Goal: Task Accomplishment & Management: Manage account settings

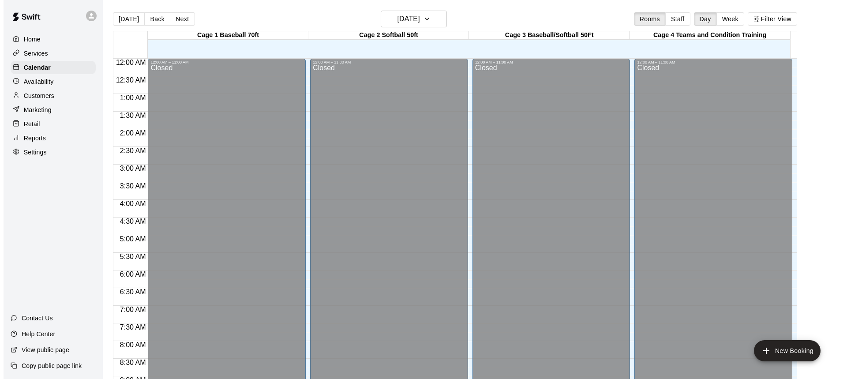
scroll to position [490, 0]
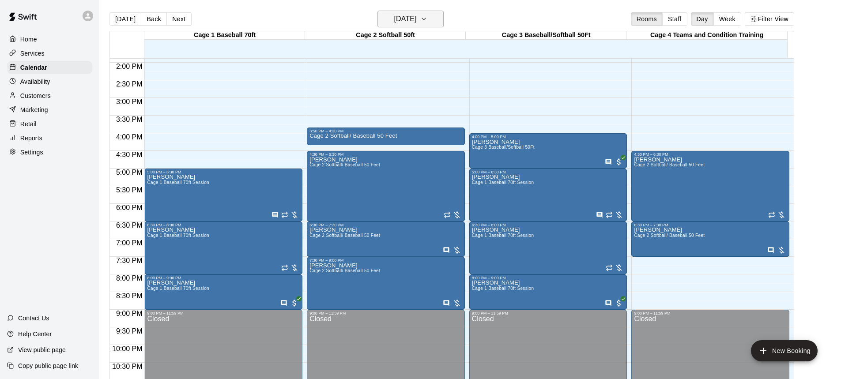
click at [425, 19] on icon "button" at bounding box center [424, 19] width 4 height 2
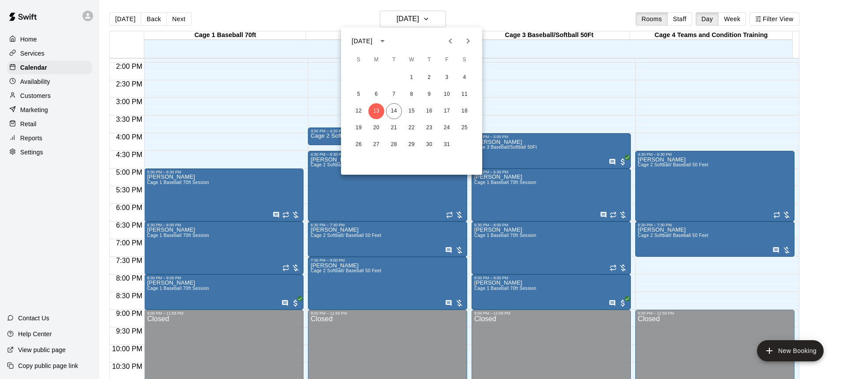
click at [469, 42] on icon "Next month" at bounding box center [468, 40] width 3 height 5
click at [465, 76] on button "1" at bounding box center [465, 78] width 16 height 16
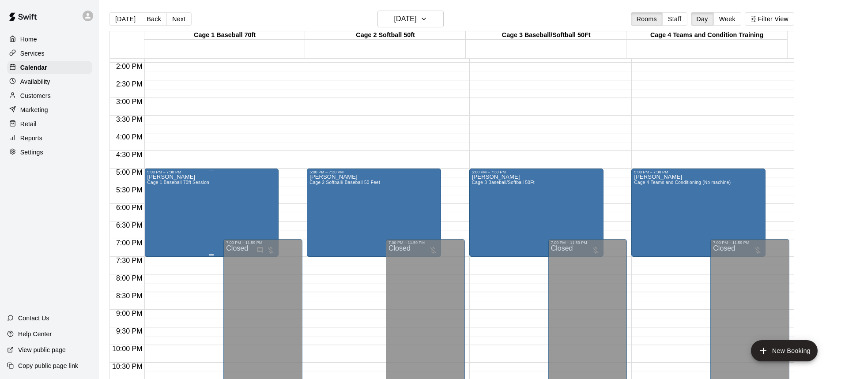
click at [180, 196] on div "Brooke Vega Cage 1 Baseball 70ft Session" at bounding box center [178, 363] width 62 height 379
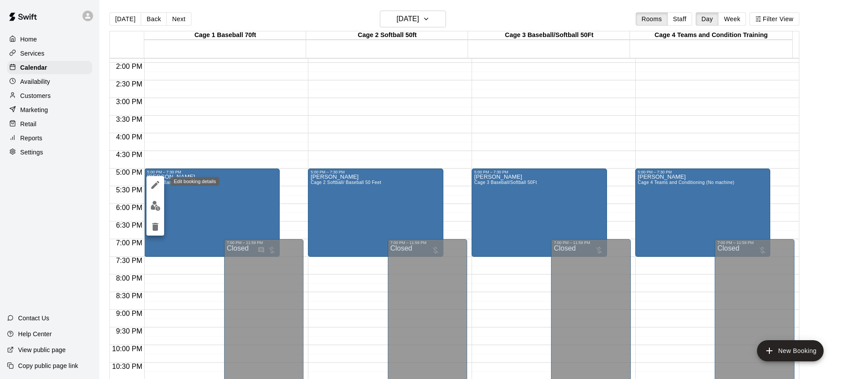
click at [152, 183] on icon "edit" at bounding box center [155, 185] width 11 height 11
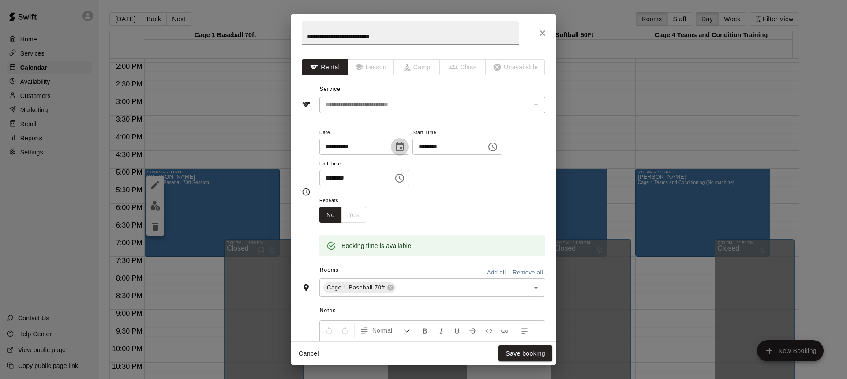
click at [404, 149] on icon "Choose date, selected date is Nov 1, 2025" at bounding box center [400, 146] width 8 height 9
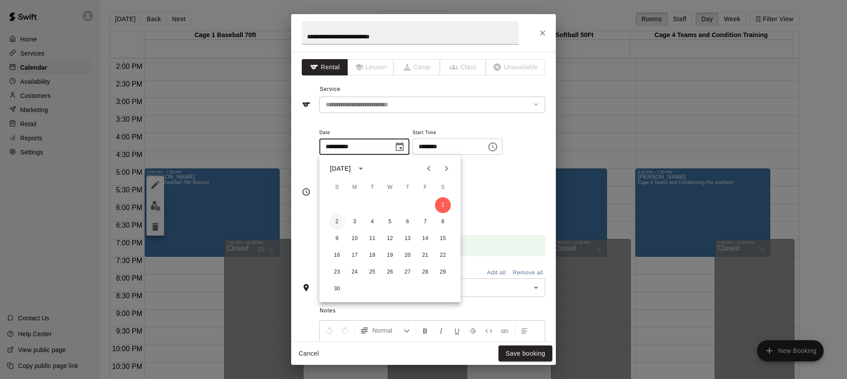
click at [335, 222] on button "2" at bounding box center [337, 222] width 16 height 16
type input "**********"
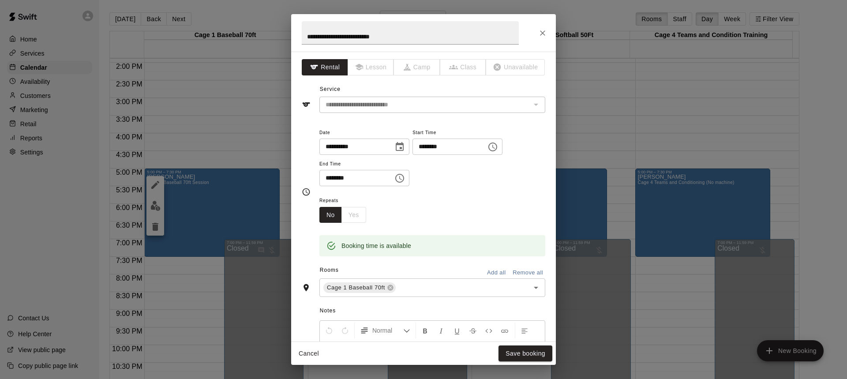
click at [498, 147] on icon "Choose time, selected time is 5:00 PM" at bounding box center [493, 147] width 11 height 11
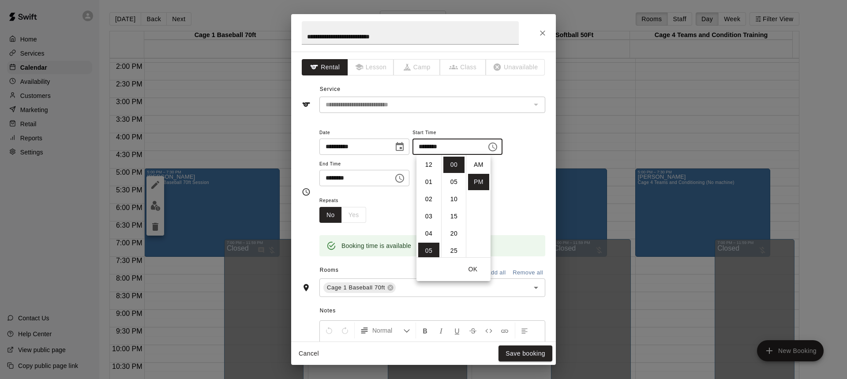
scroll to position [16, 0]
click at [426, 190] on li "04" at bounding box center [428, 192] width 21 height 16
type input "********"
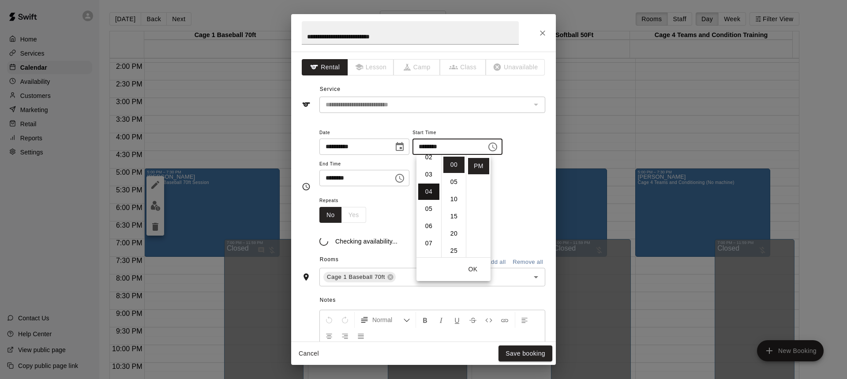
scroll to position [69, 0]
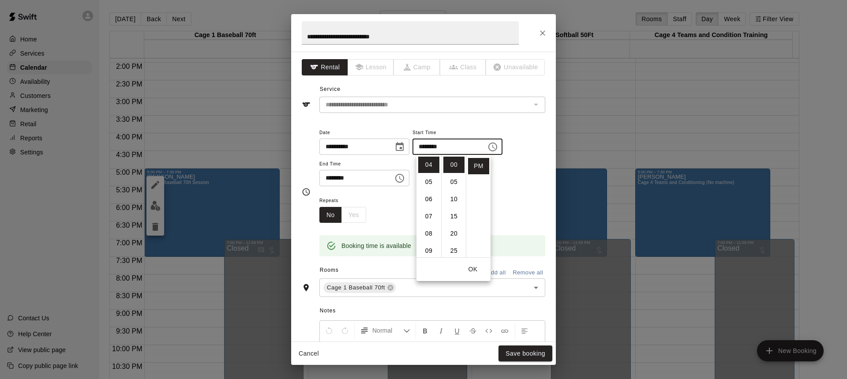
click at [402, 176] on icon "Choose time, selected time is 7:30 PM" at bounding box center [400, 178] width 3 height 4
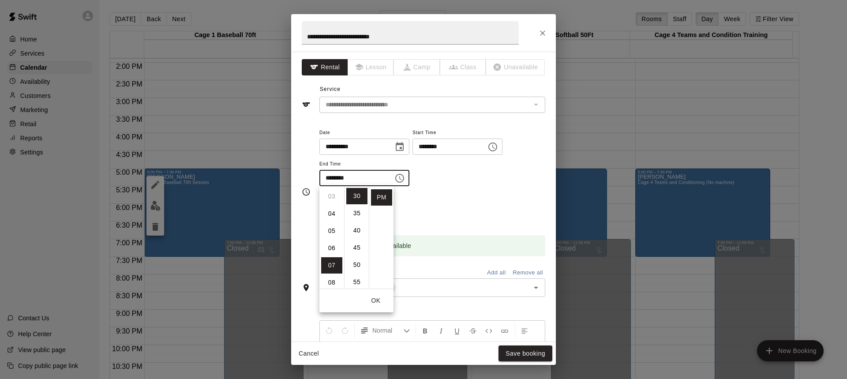
scroll to position [32, 0]
click at [330, 264] on li "06" at bounding box center [331, 267] width 21 height 16
type input "********"
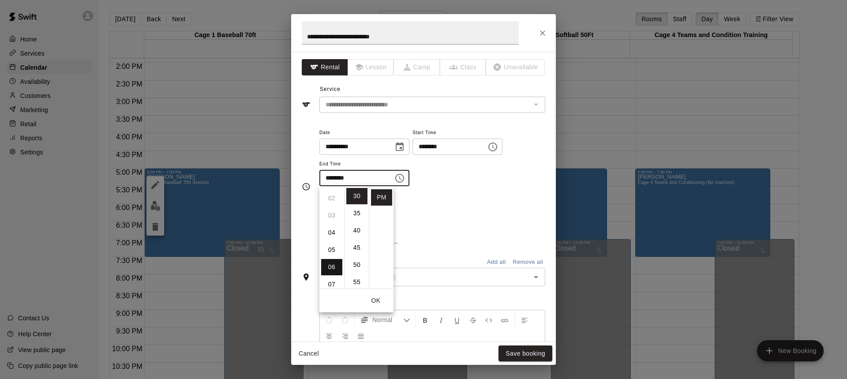
scroll to position [103, 0]
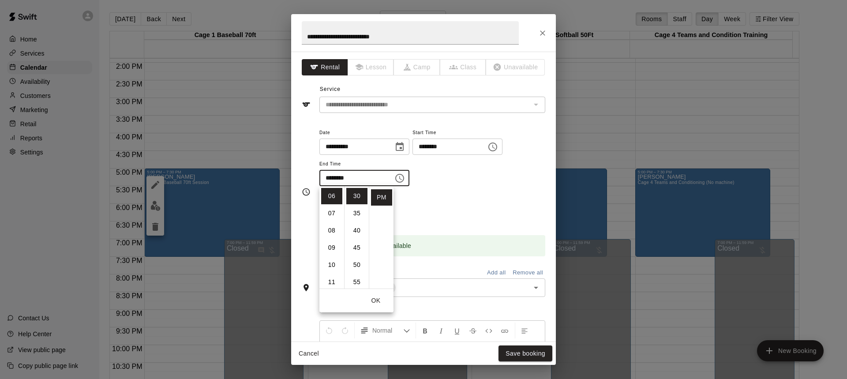
click at [377, 299] on button "OK" at bounding box center [376, 301] width 28 height 16
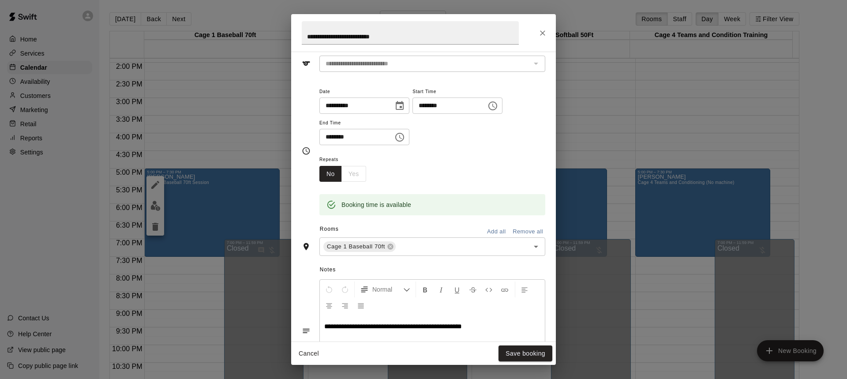
scroll to position [132, 0]
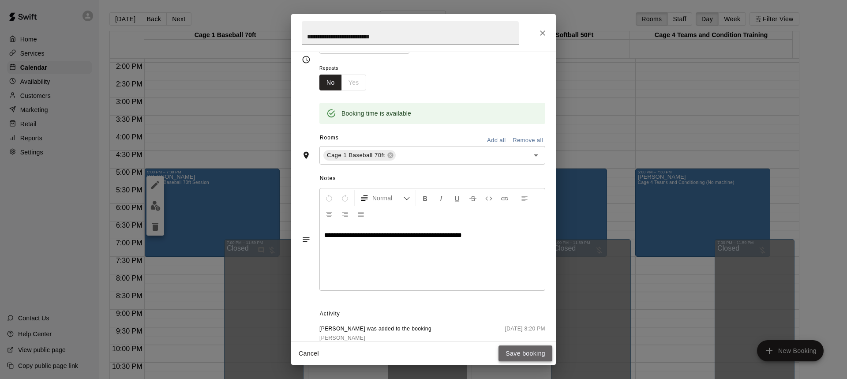
click at [512, 356] on button "Save booking" at bounding box center [526, 354] width 54 height 16
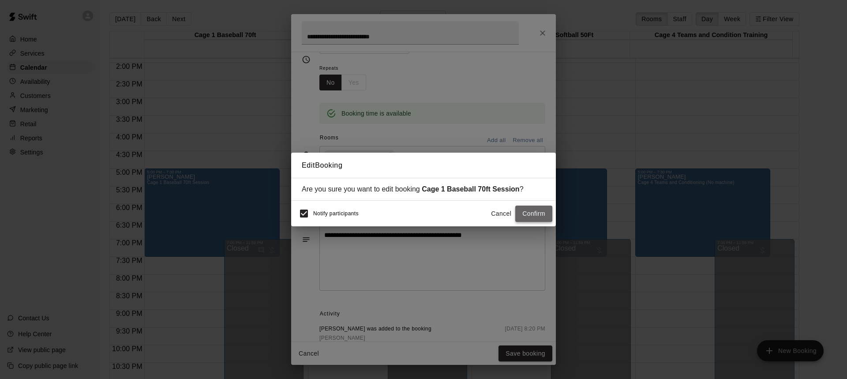
click at [541, 213] on button "Confirm" at bounding box center [533, 214] width 37 height 16
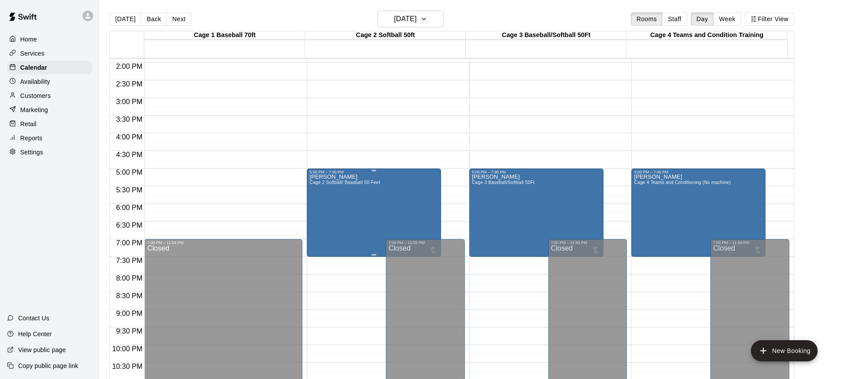
click at [331, 210] on div "Brooke Vega Cage 2 Softball/ Baseball 50 Feet" at bounding box center [344, 363] width 71 height 379
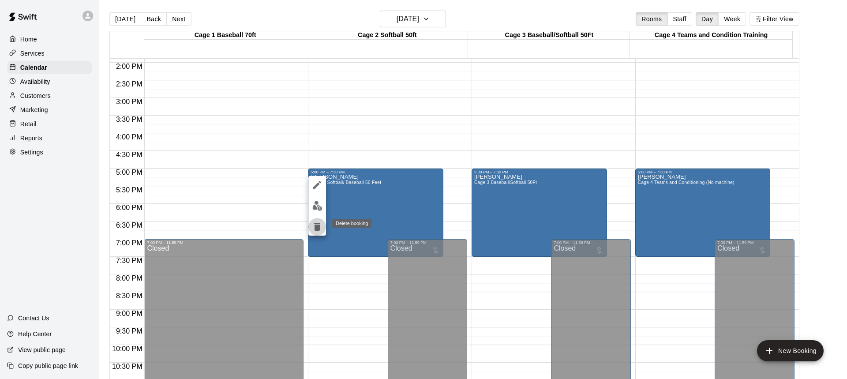
click at [322, 225] on icon "delete" at bounding box center [317, 227] width 11 height 11
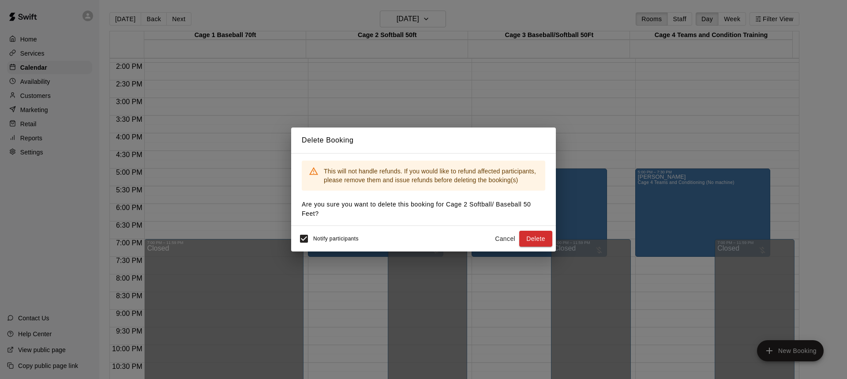
click at [528, 238] on button "Delete" at bounding box center [535, 239] width 33 height 16
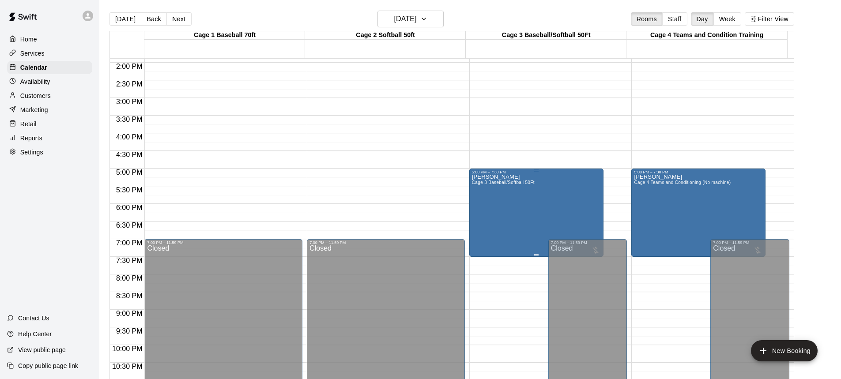
click at [511, 218] on div "Brooke Vega Cage 3 Baseball/Softball 50Ft" at bounding box center [503, 363] width 63 height 379
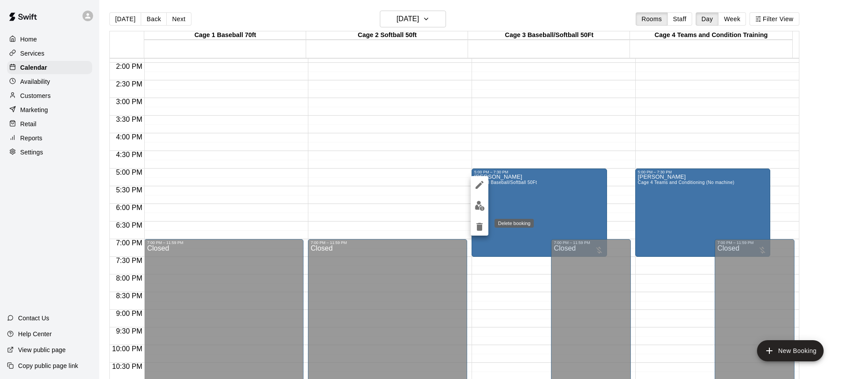
click at [475, 226] on icon "delete" at bounding box center [479, 227] width 11 height 11
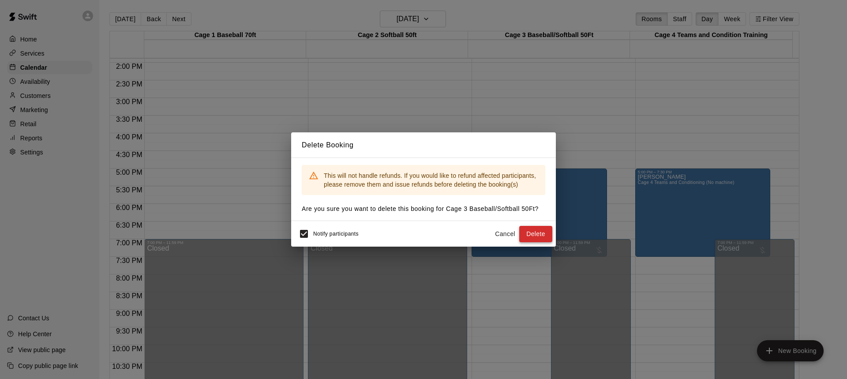
click at [534, 231] on button "Delete" at bounding box center [535, 234] width 33 height 16
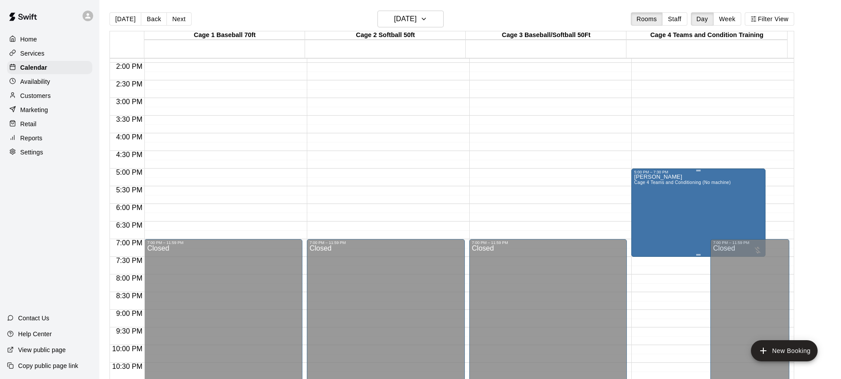
click at [677, 209] on div "Brooke Vega Cage 4 Teams and Conditioning (No machine)" at bounding box center [682, 363] width 97 height 379
click at [641, 227] on icon "delete" at bounding box center [642, 227] width 6 height 8
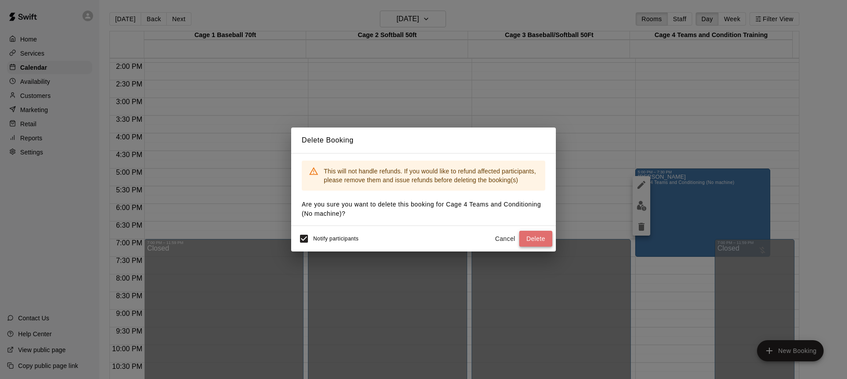
click at [534, 235] on button "Delete" at bounding box center [535, 239] width 33 height 16
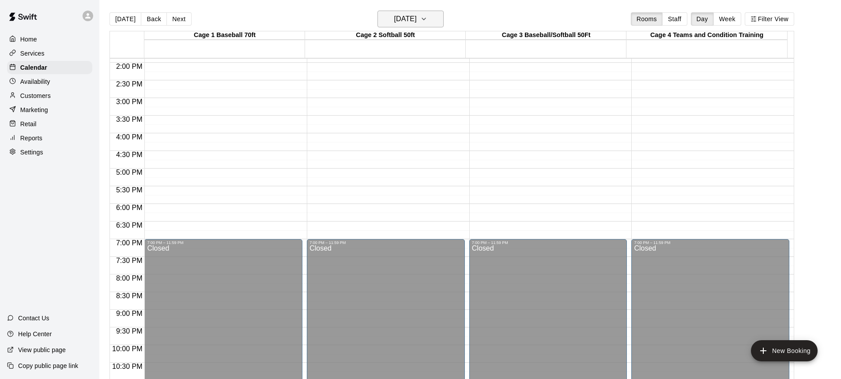
click at [425, 18] on icon "button" at bounding box center [424, 19] width 4 height 2
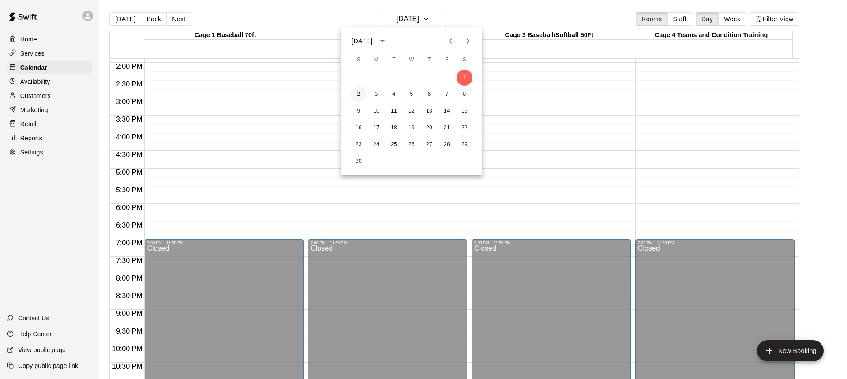
click at [361, 93] on button "2" at bounding box center [359, 94] width 16 height 16
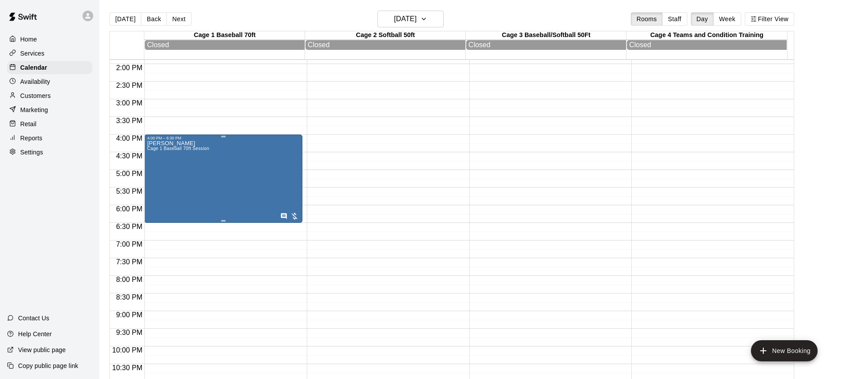
click at [206, 192] on div "Brooke Vega Cage 1 Baseball 70ft Session" at bounding box center [178, 329] width 62 height 379
click at [154, 194] on icon "delete" at bounding box center [155, 194] width 6 height 8
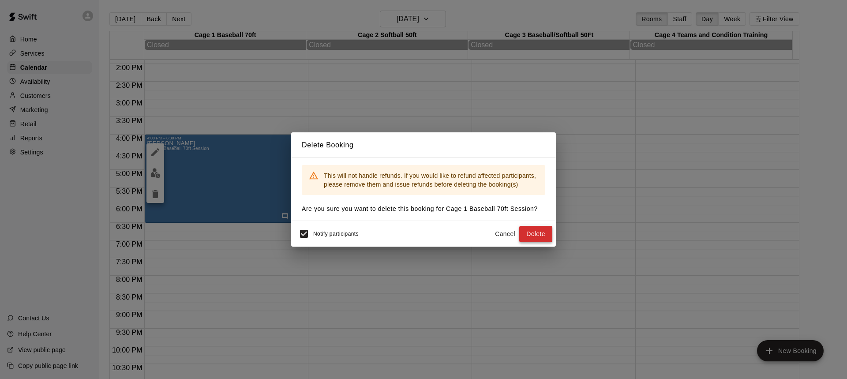
click at [534, 235] on button "Delete" at bounding box center [535, 234] width 33 height 16
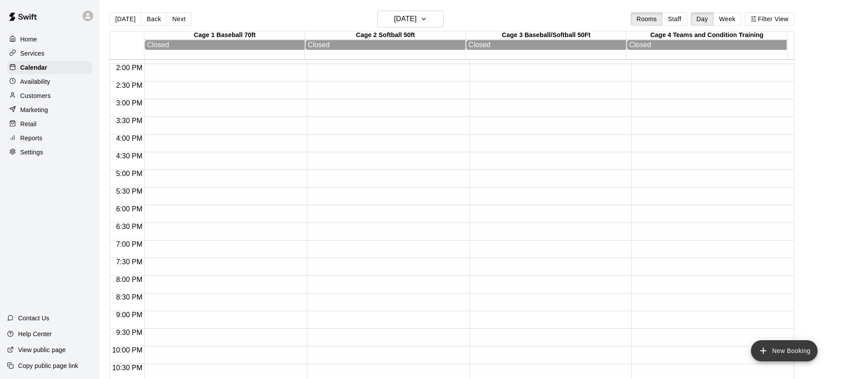
click at [801, 350] on button "New Booking" at bounding box center [784, 350] width 67 height 21
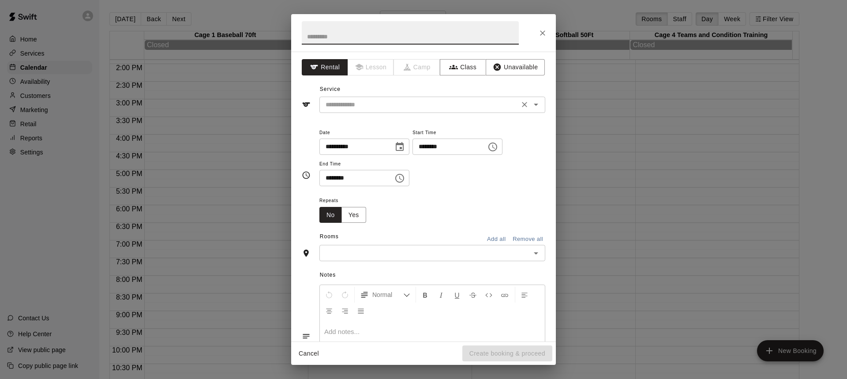
click at [531, 106] on icon "Open" at bounding box center [536, 104] width 11 height 11
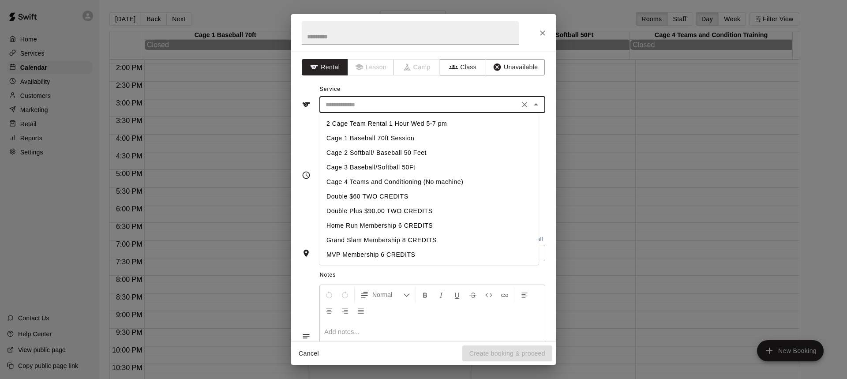
click at [383, 138] on li "Cage 1 Baseball 70ft Session" at bounding box center [429, 138] width 219 height 15
type input "**********"
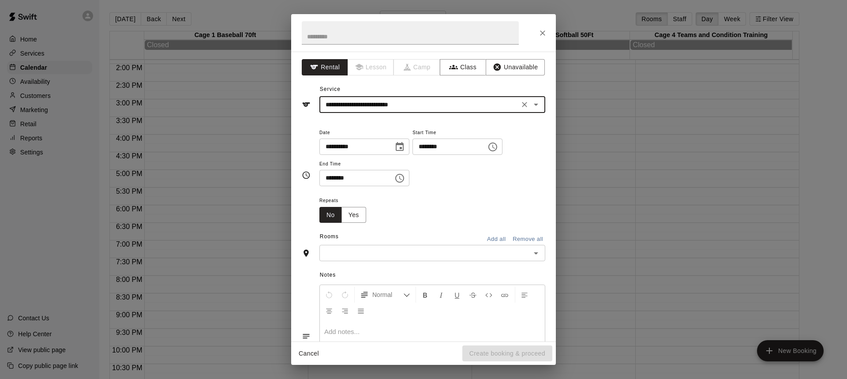
click at [495, 146] on icon "Choose time, selected time is 5:00 PM" at bounding box center [494, 147] width 3 height 4
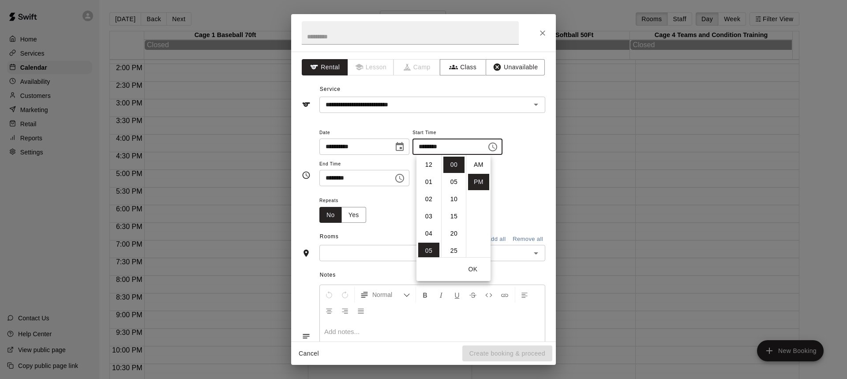
scroll to position [16, 0]
click at [427, 188] on li "04" at bounding box center [428, 192] width 21 height 16
type input "********"
click at [473, 272] on button "OK" at bounding box center [473, 269] width 28 height 16
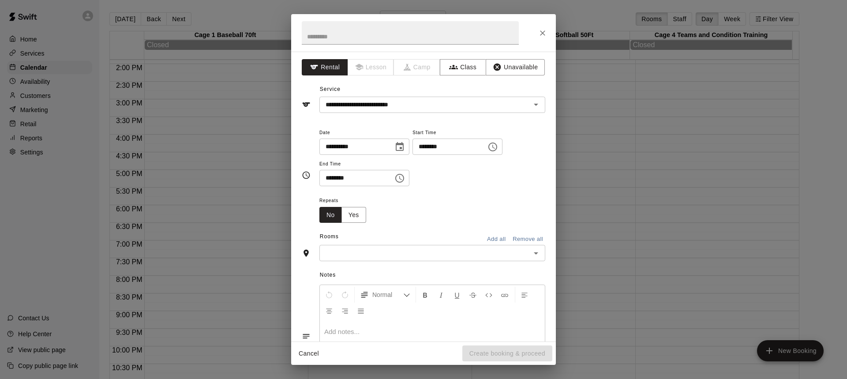
click at [405, 179] on icon "Choose time, selected time is 5:30 PM" at bounding box center [400, 178] width 11 height 11
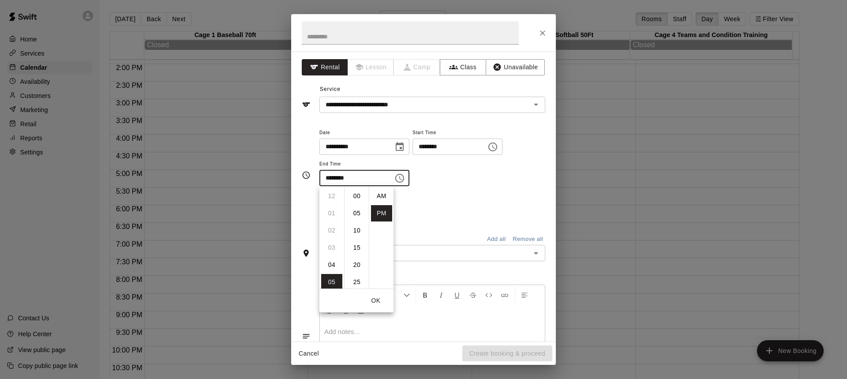
scroll to position [16, 0]
click at [331, 211] on li "06" at bounding box center [331, 213] width 21 height 16
type input "********"
click at [375, 300] on button "OK" at bounding box center [376, 301] width 28 height 16
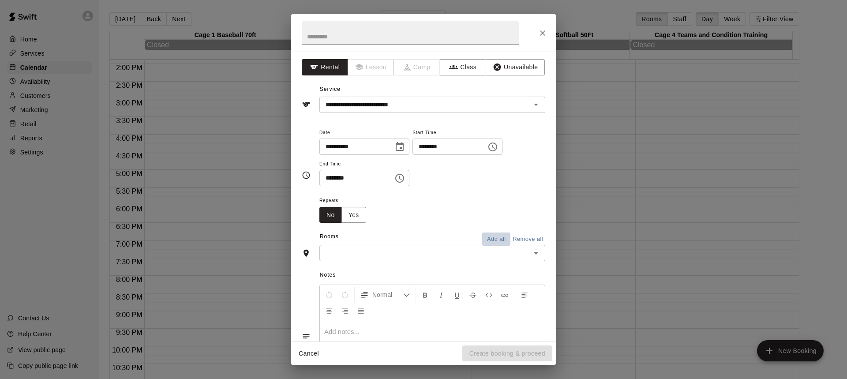
click at [492, 237] on button "Add all" at bounding box center [496, 240] width 28 height 14
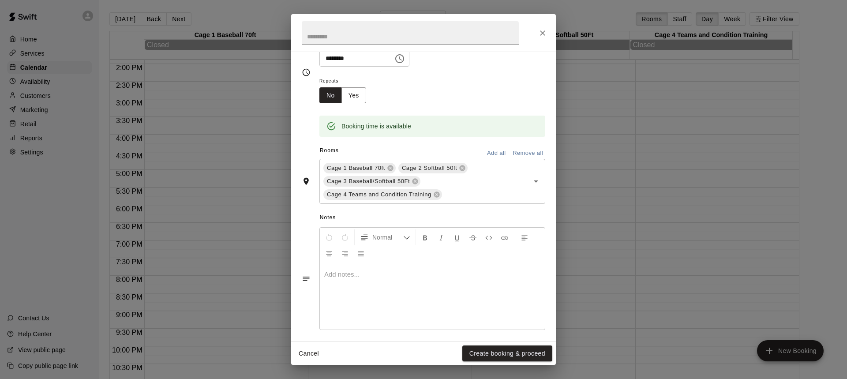
scroll to position [124, 0]
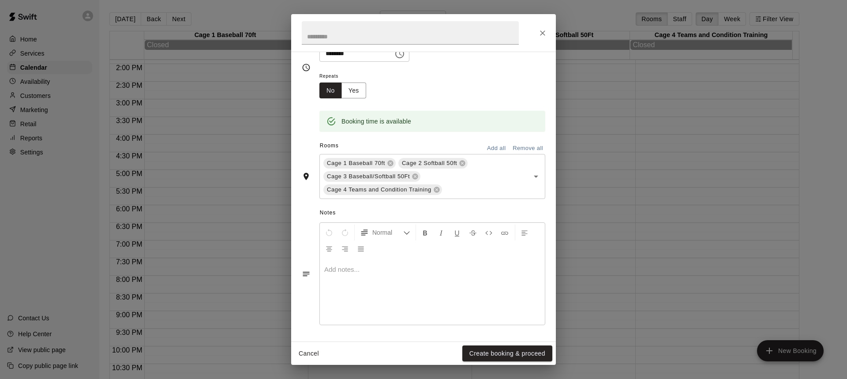
click at [402, 274] on div at bounding box center [432, 292] width 225 height 66
click at [421, 273] on p "**********" at bounding box center [432, 269] width 216 height 9
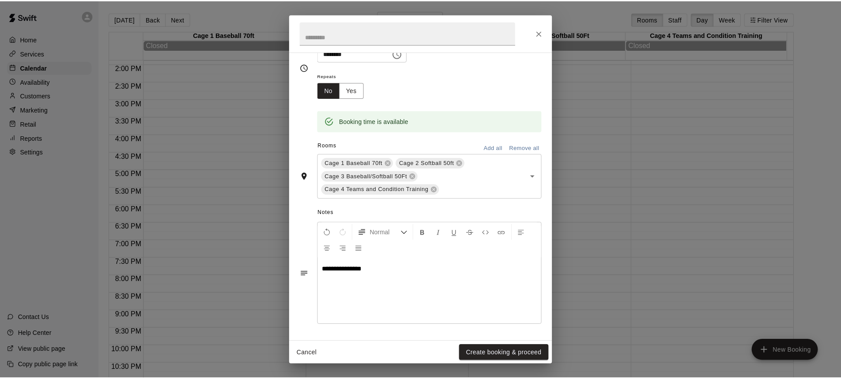
scroll to position [36, 0]
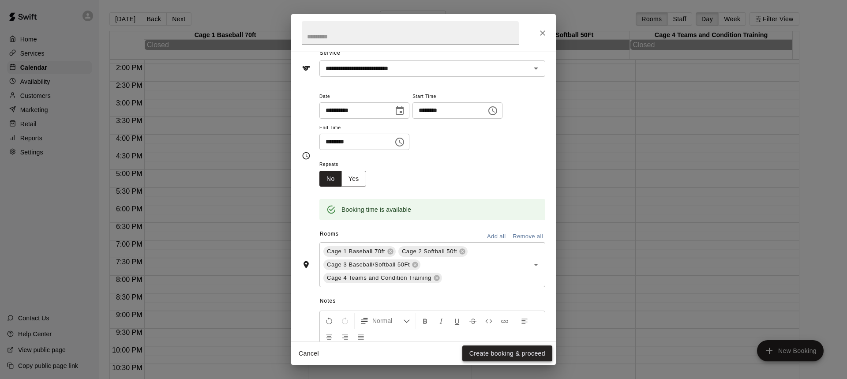
click at [496, 354] on button "Create booking & proceed" at bounding box center [507, 354] width 90 height 16
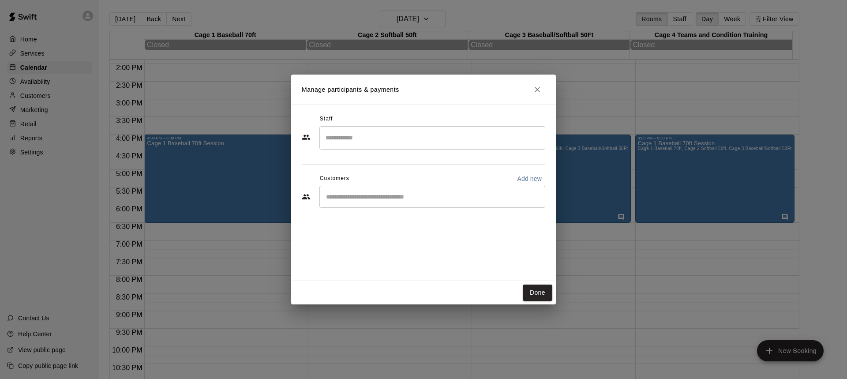
click at [413, 200] on input "Start typing to search customers..." at bounding box center [432, 196] width 218 height 9
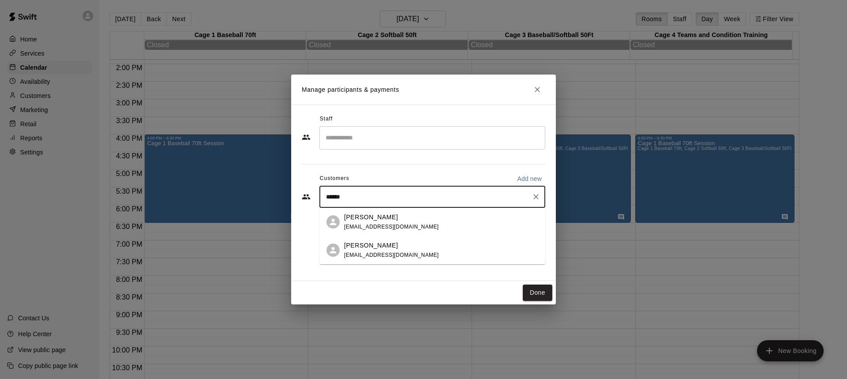
type input "*****"
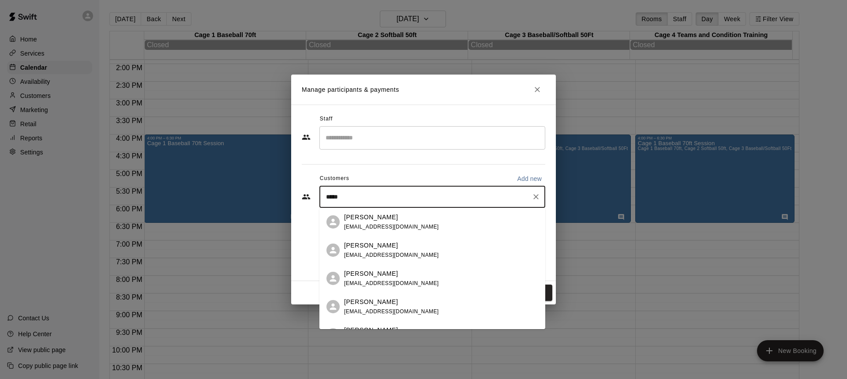
click at [373, 219] on p "Brooke Vega" at bounding box center [371, 217] width 54 height 9
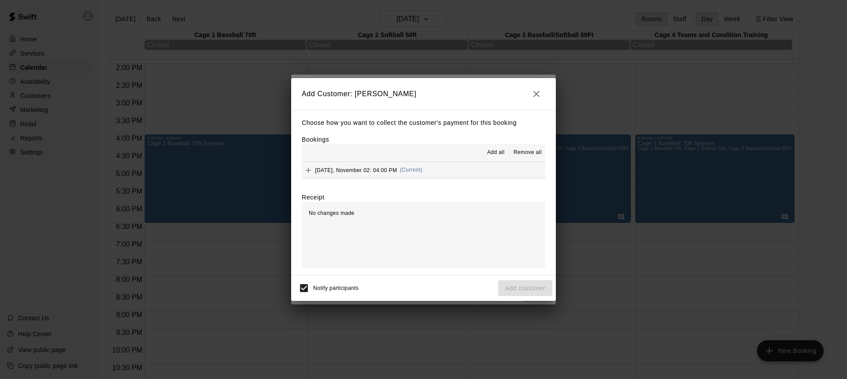
click at [497, 153] on span "Add all" at bounding box center [496, 152] width 18 height 9
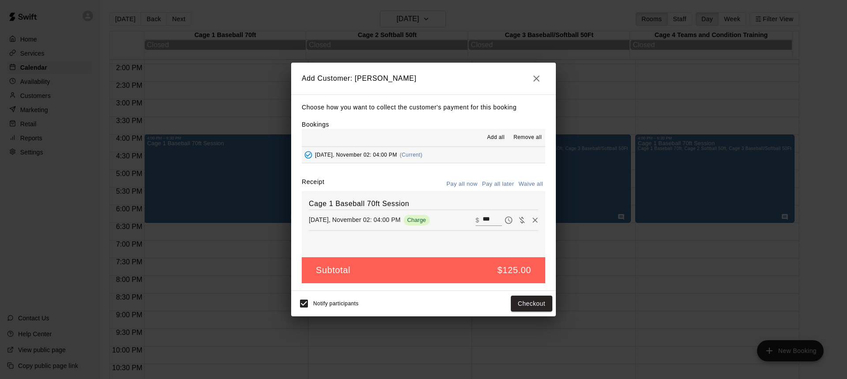
click at [492, 184] on button "Pay all later" at bounding box center [498, 184] width 37 height 14
click at [513, 305] on button "Add customer" at bounding box center [525, 304] width 54 height 16
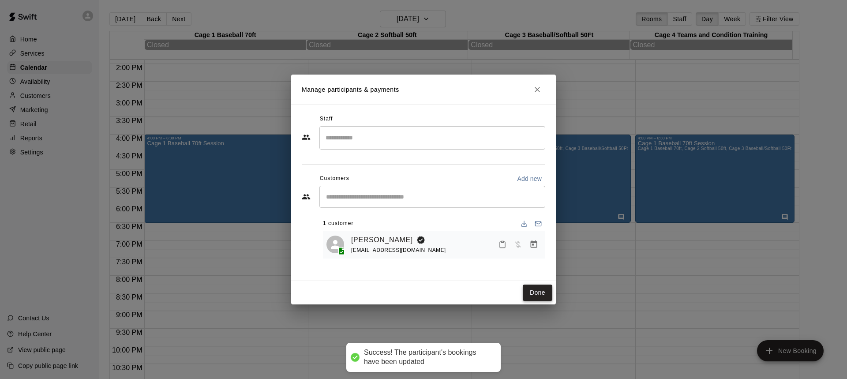
click at [540, 294] on button "Done" at bounding box center [538, 293] width 30 height 16
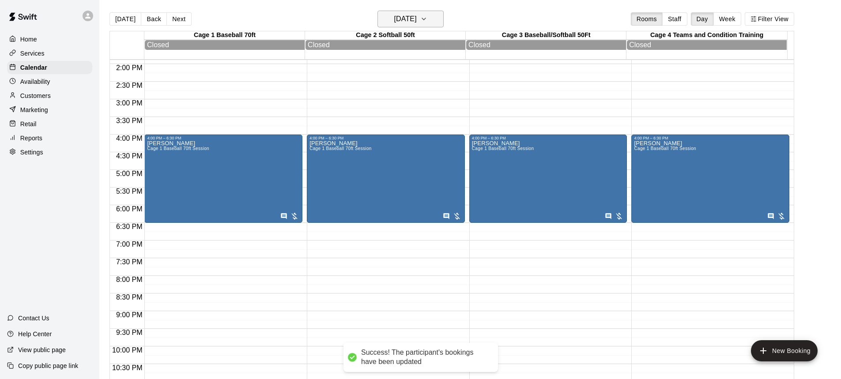
click at [427, 20] on icon "button" at bounding box center [423, 19] width 7 height 11
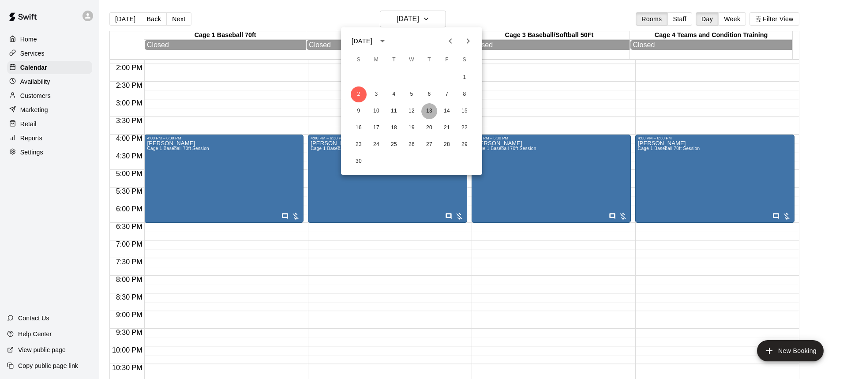
click at [430, 110] on button "13" at bounding box center [429, 111] width 16 height 16
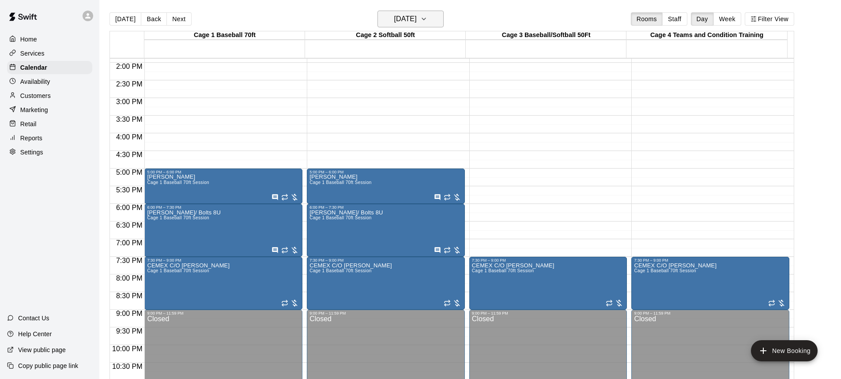
click at [425, 19] on icon "button" at bounding box center [424, 19] width 4 height 2
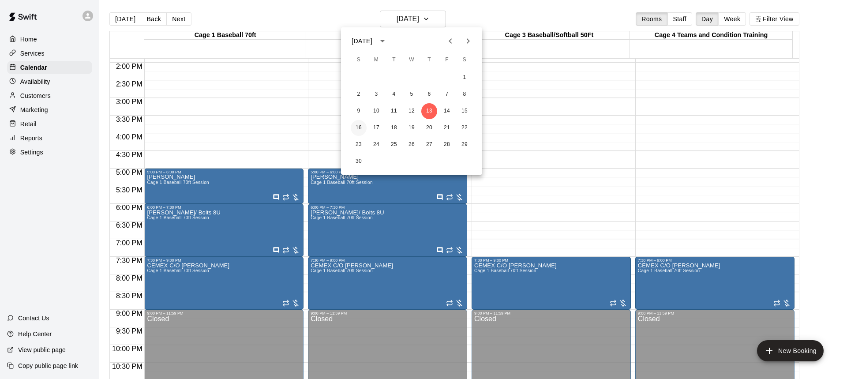
click at [357, 126] on button "16" at bounding box center [359, 128] width 16 height 16
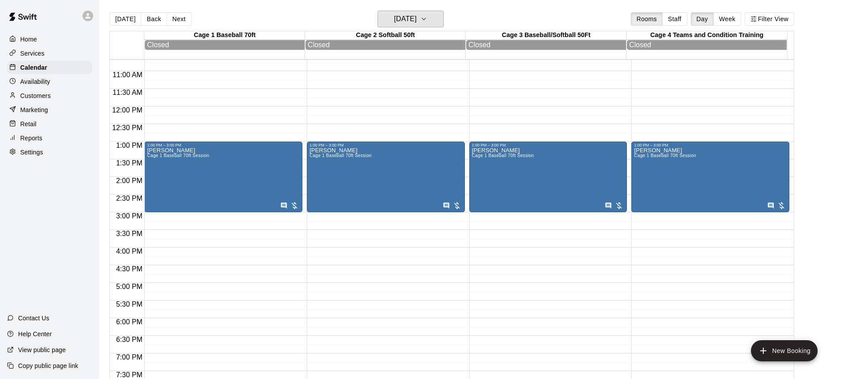
scroll to position [358, 0]
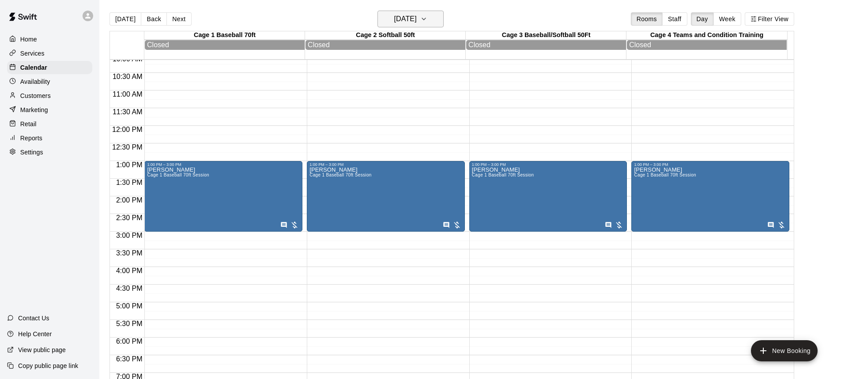
click at [425, 18] on icon "button" at bounding box center [424, 19] width 4 height 2
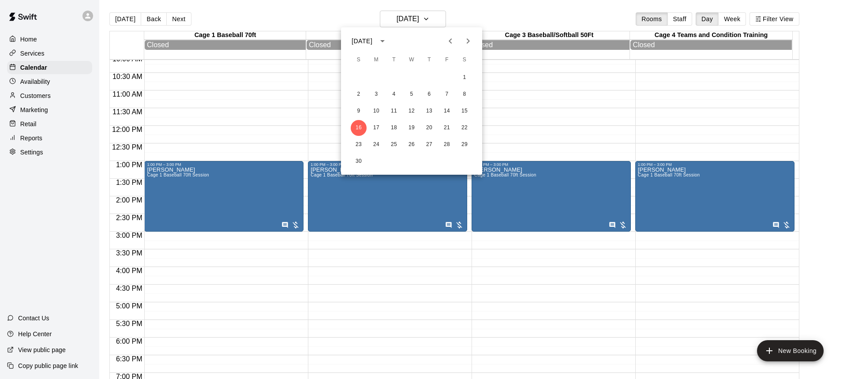
click at [448, 42] on icon "Previous month" at bounding box center [450, 41] width 11 height 11
click at [377, 109] on button "13" at bounding box center [376, 111] width 16 height 16
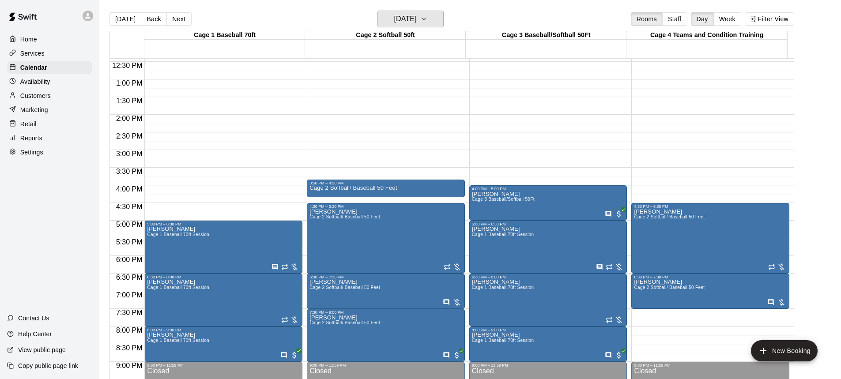
scroll to position [446, 0]
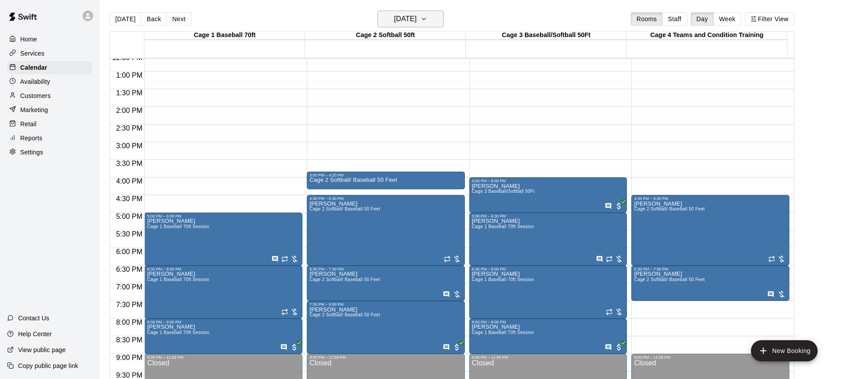
click at [442, 13] on button "Monday Oct 13" at bounding box center [410, 19] width 66 height 17
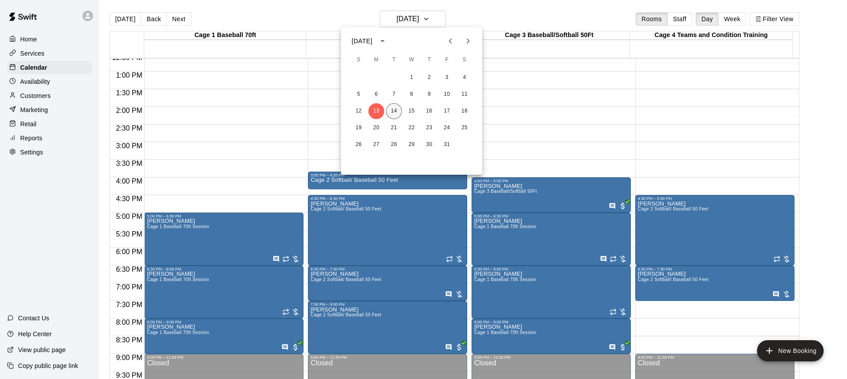
click at [392, 112] on button "14" at bounding box center [394, 111] width 16 height 16
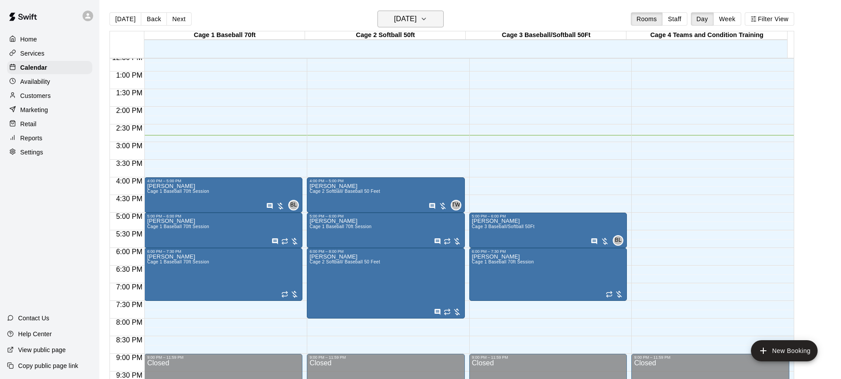
click at [427, 23] on icon "button" at bounding box center [423, 19] width 7 height 11
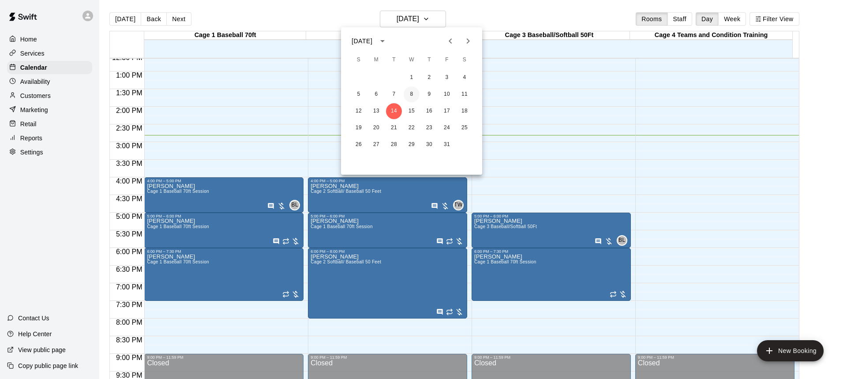
click at [410, 91] on button "8" at bounding box center [412, 94] width 16 height 16
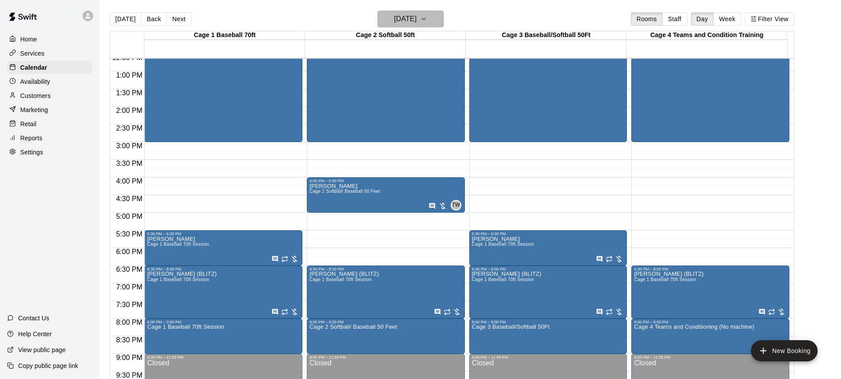
click at [427, 19] on icon "button" at bounding box center [423, 19] width 7 height 11
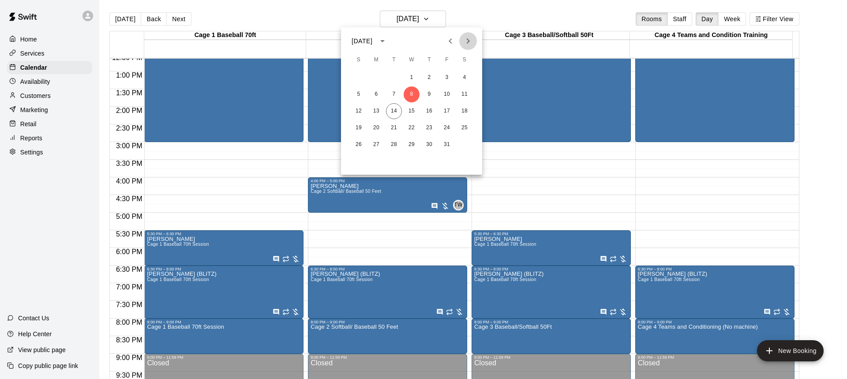
click at [466, 40] on icon "Next month" at bounding box center [468, 41] width 11 height 11
click at [359, 110] on button "9" at bounding box center [359, 111] width 16 height 16
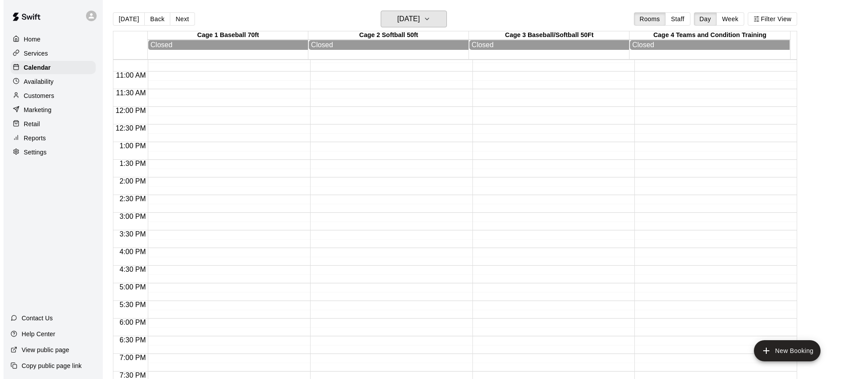
scroll to position [520, 0]
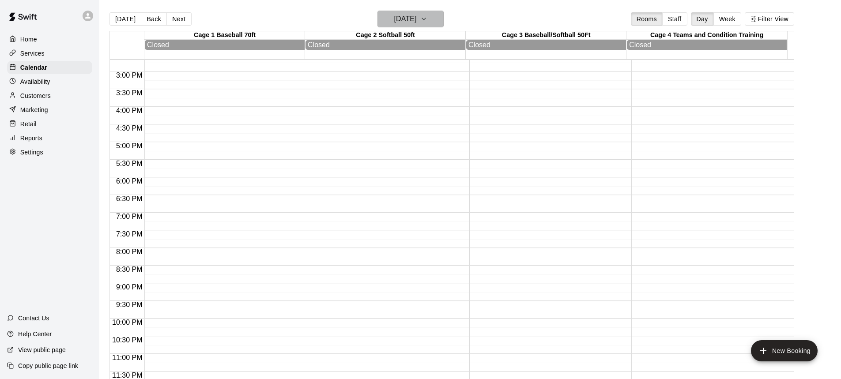
click at [427, 19] on icon "button" at bounding box center [423, 19] width 7 height 11
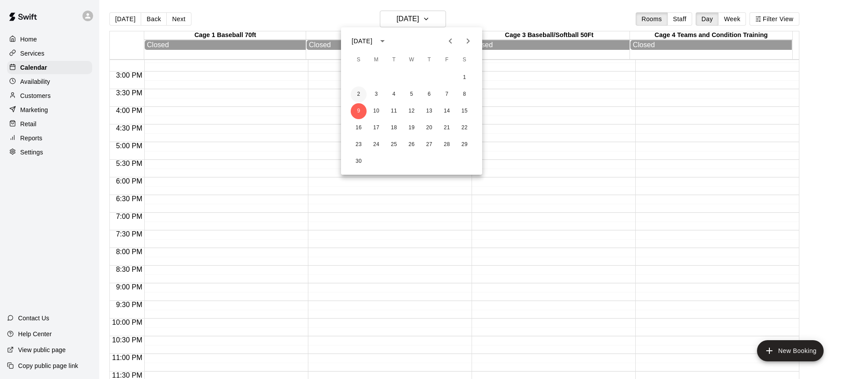
click at [360, 92] on button "2" at bounding box center [359, 94] width 16 height 16
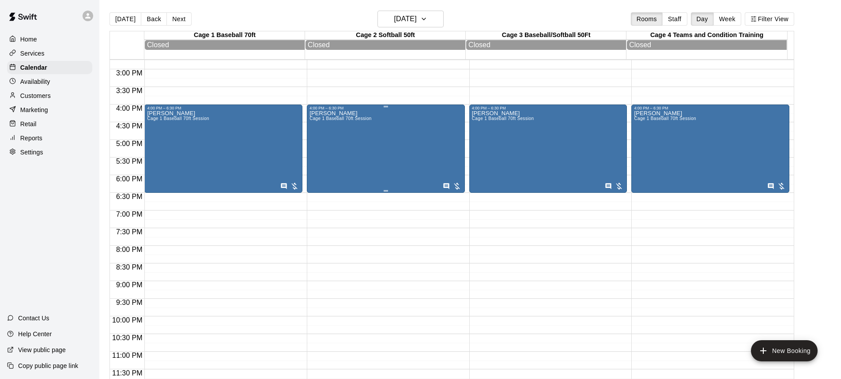
click at [353, 136] on div "Brooke Vega Cage 1 Baseball 70ft Session" at bounding box center [340, 299] width 62 height 379
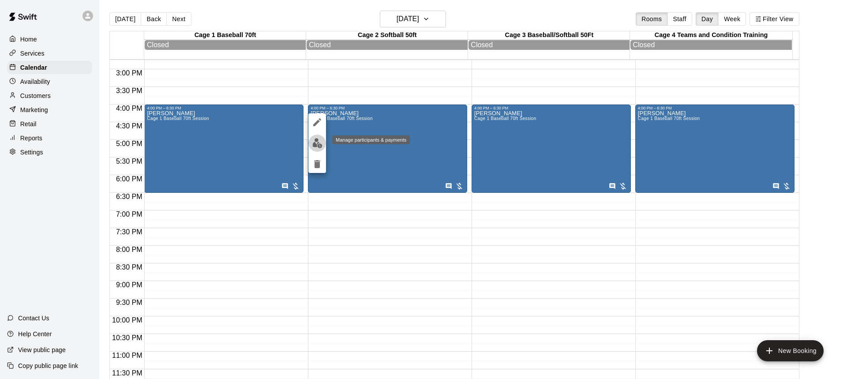
click at [316, 140] on img "edit" at bounding box center [317, 143] width 10 height 10
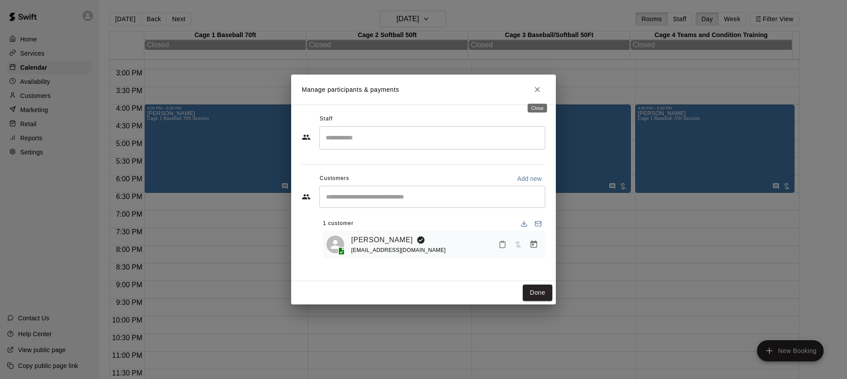
click at [540, 90] on icon "Close" at bounding box center [537, 89] width 9 height 9
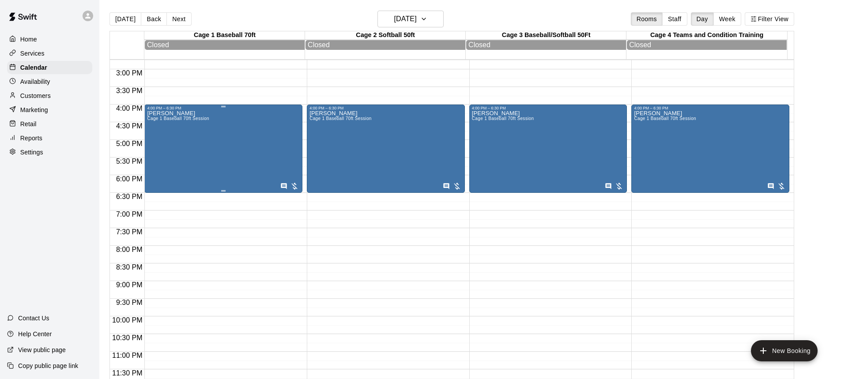
click at [186, 159] on div "Brooke Vega Cage 1 Baseball 70ft Session" at bounding box center [178, 299] width 62 height 379
click at [153, 124] on icon "edit" at bounding box center [155, 122] width 8 height 8
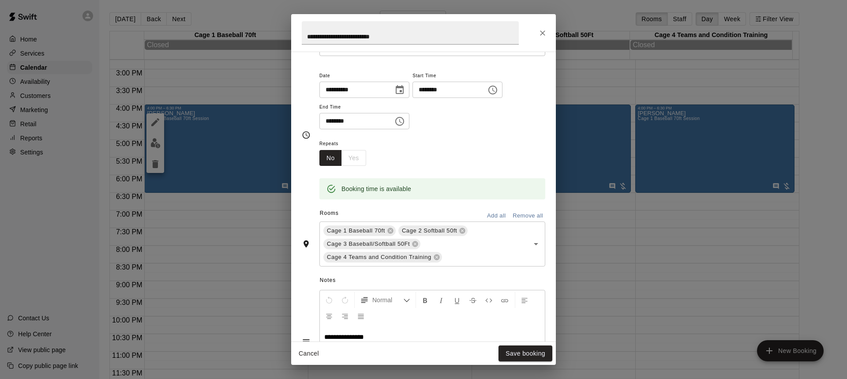
scroll to position [58, 0]
click at [521, 352] on button "Save booking" at bounding box center [526, 354] width 54 height 16
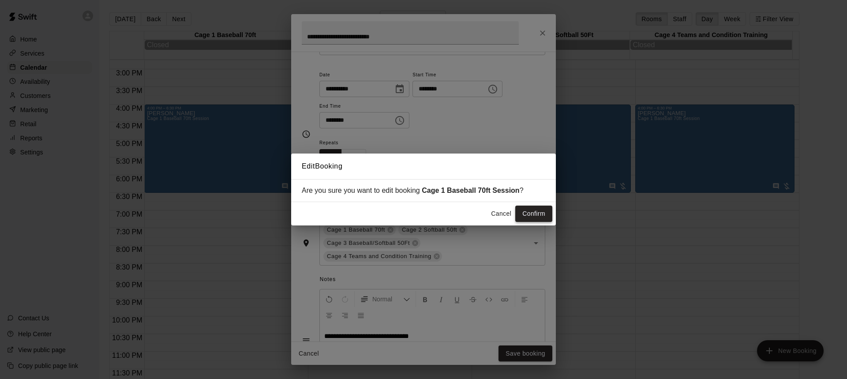
click at [539, 214] on button "Confirm" at bounding box center [533, 214] width 37 height 16
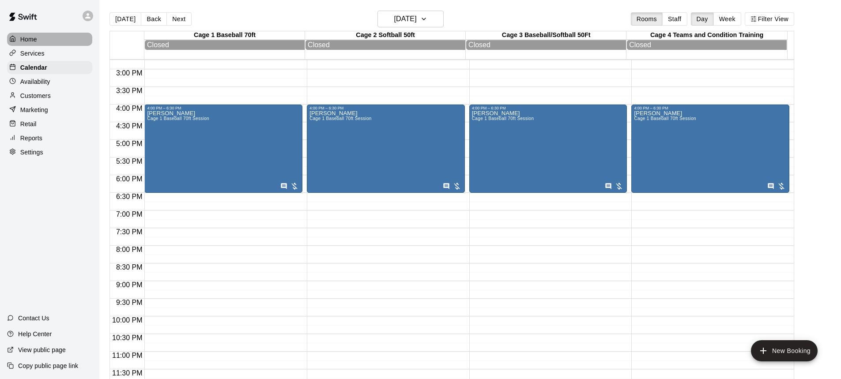
click at [29, 39] on p "Home" at bounding box center [28, 39] width 17 height 9
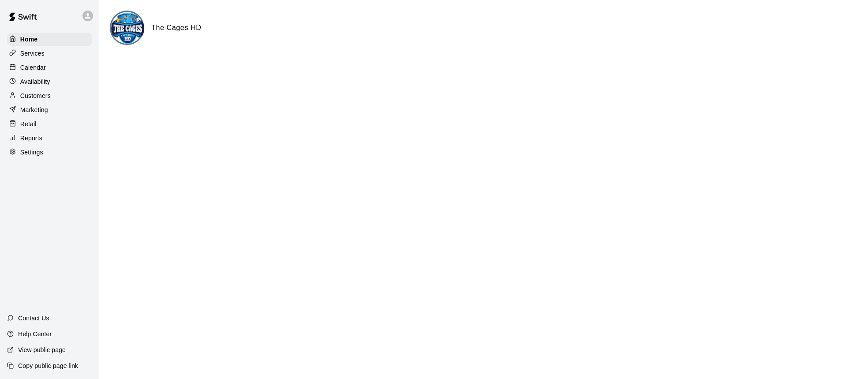
click at [31, 66] on p "Calendar" at bounding box center [33, 67] width 26 height 9
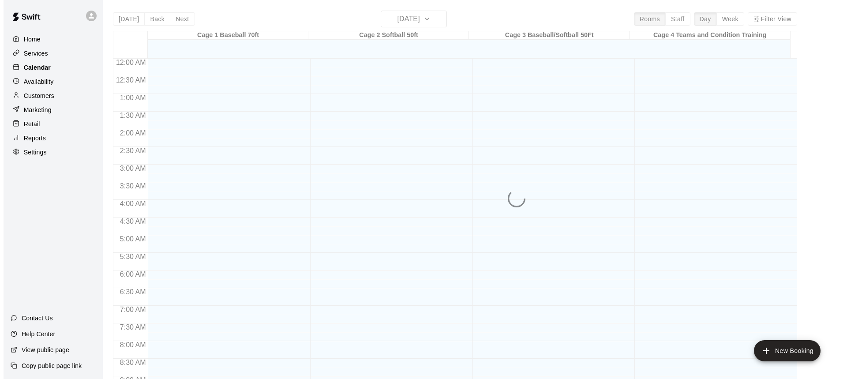
scroll to position [490, 0]
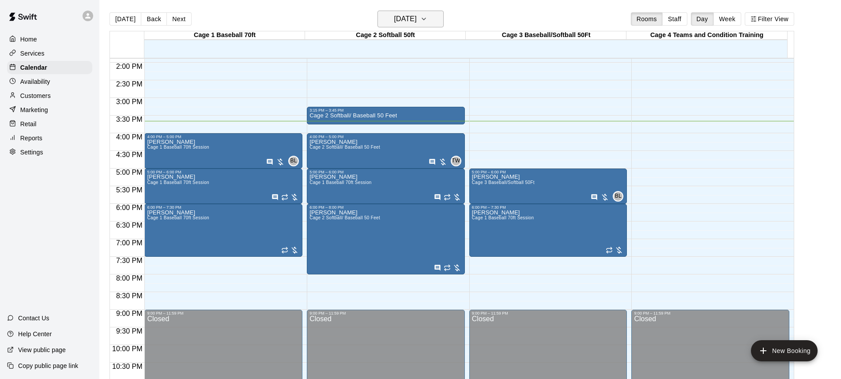
click at [427, 21] on icon "button" at bounding box center [423, 19] width 7 height 11
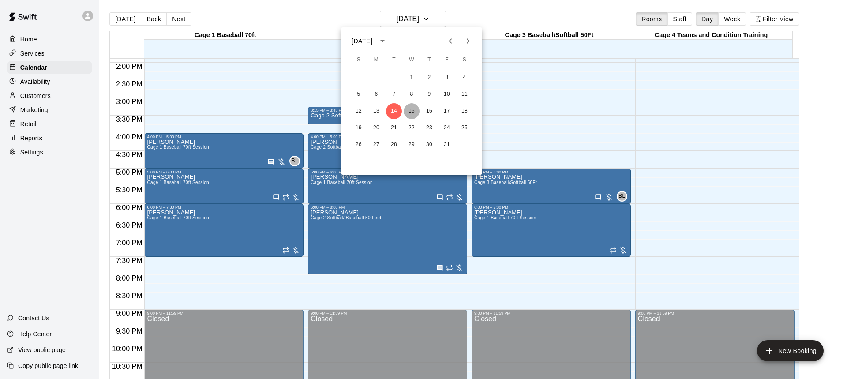
click at [411, 109] on button "15" at bounding box center [412, 111] width 16 height 16
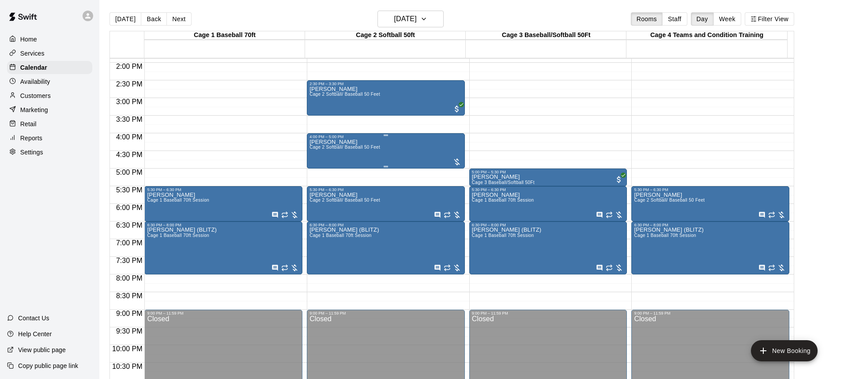
click at [350, 149] on span "Cage 2 Softball/ Baseball 50 Feet" at bounding box center [344, 147] width 71 height 5
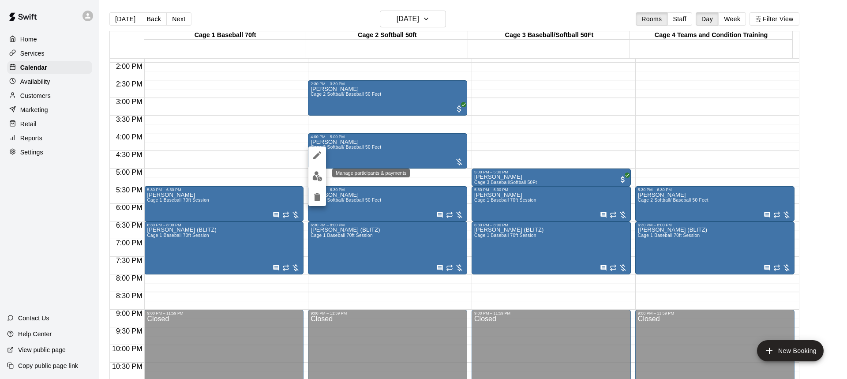
click at [315, 178] on img "edit" at bounding box center [317, 176] width 10 height 10
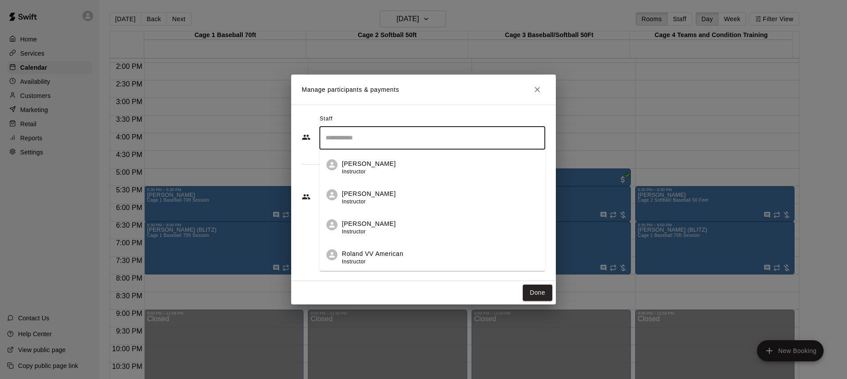
click at [358, 140] on input "Search staff" at bounding box center [432, 137] width 218 height 15
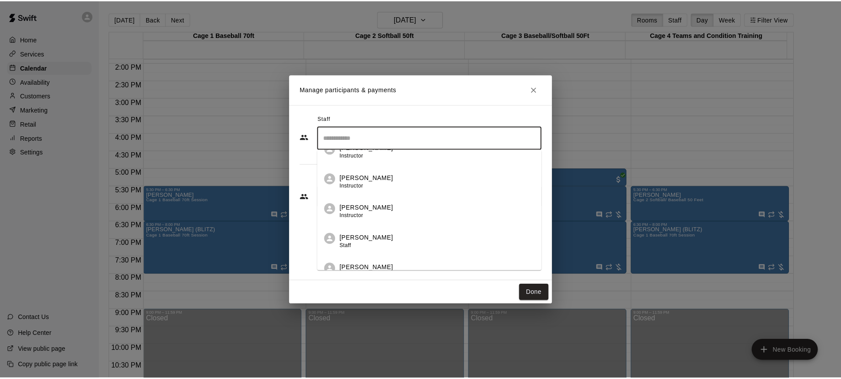
scroll to position [149, 0]
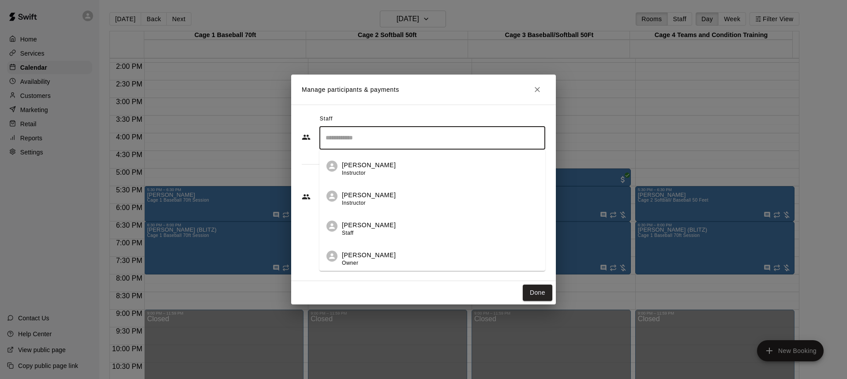
click at [369, 225] on p "[PERSON_NAME]" at bounding box center [369, 225] width 54 height 9
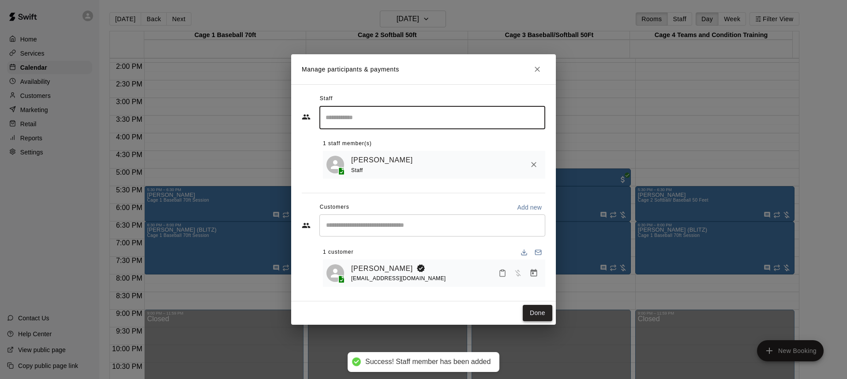
click at [541, 312] on button "Done" at bounding box center [538, 313] width 30 height 16
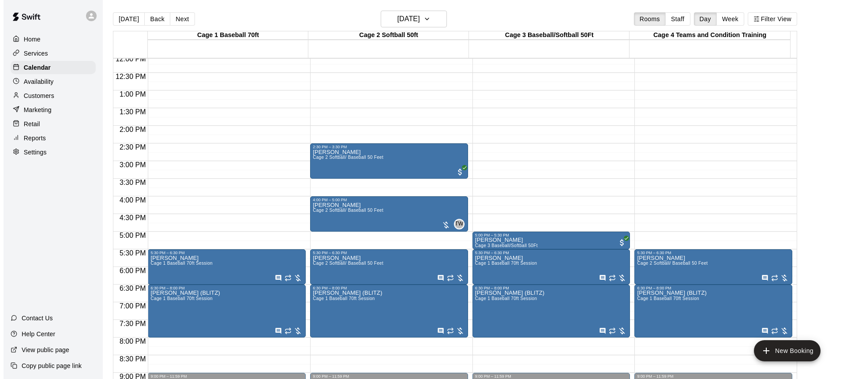
scroll to position [402, 0]
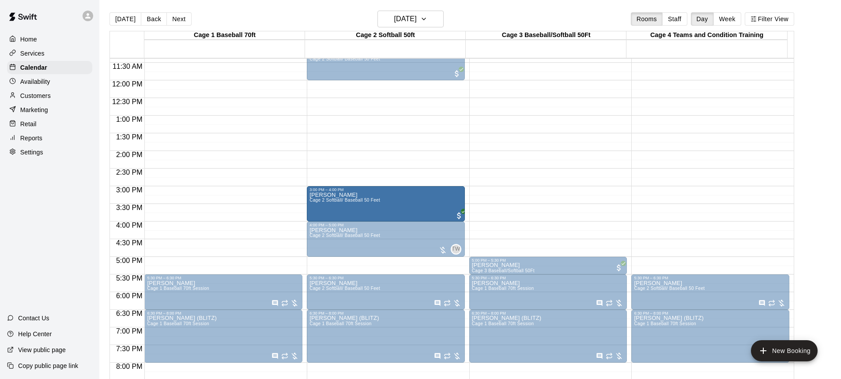
drag, startPoint x: 372, startPoint y: 186, endPoint x: 373, endPoint y: 207, distance: 20.3
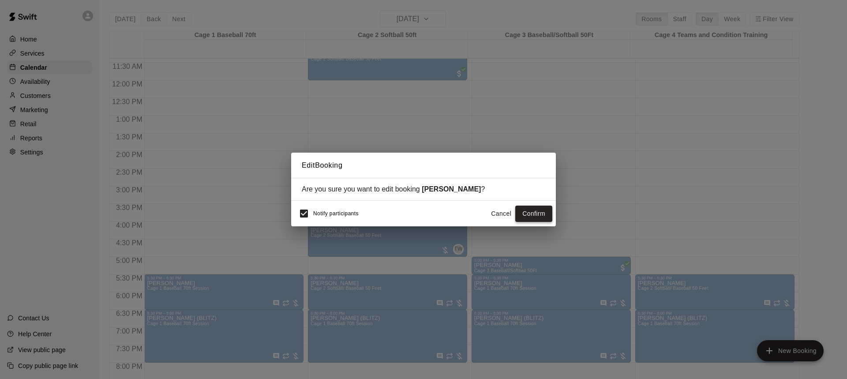
click at [527, 212] on button "Confirm" at bounding box center [533, 214] width 37 height 16
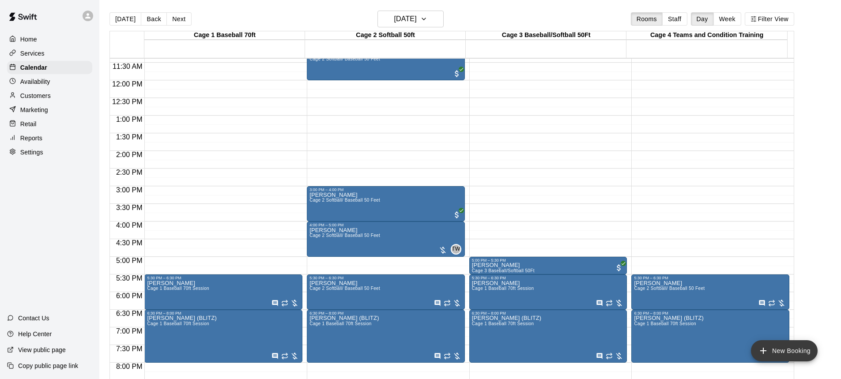
click at [780, 352] on button "New Booking" at bounding box center [784, 350] width 67 height 21
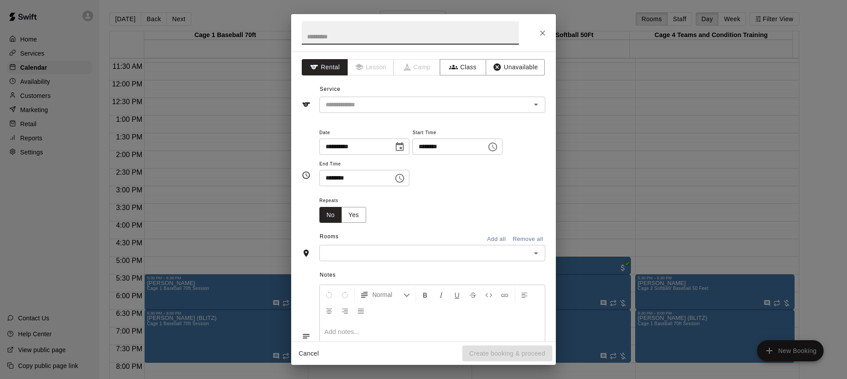
click at [497, 143] on icon "Choose time, selected time is 3:00 PM" at bounding box center [493, 147] width 9 height 9
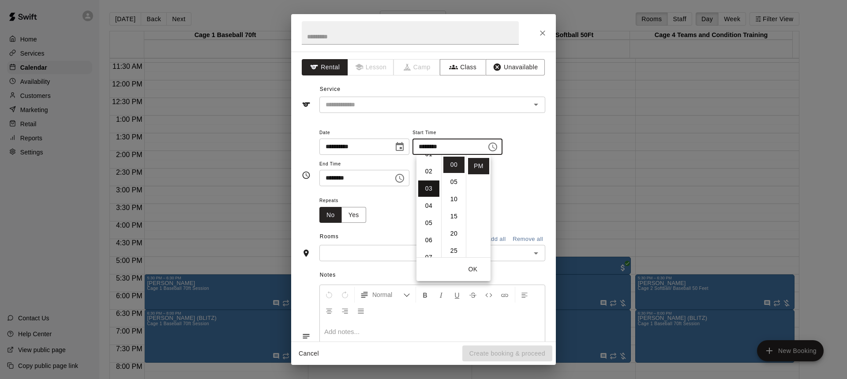
scroll to position [8, 0]
click at [426, 188] on li "02" at bounding box center [428, 192] width 21 height 16
click at [451, 177] on li "30" at bounding box center [454, 180] width 21 height 16
type input "********"
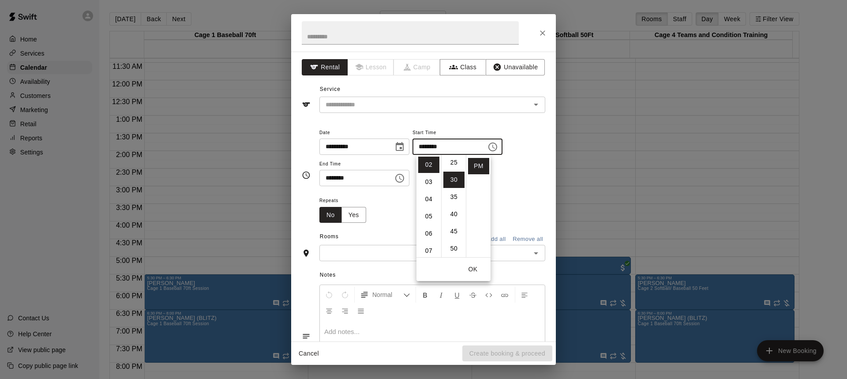
scroll to position [103, 0]
click at [474, 269] on button "OK" at bounding box center [473, 269] width 28 height 16
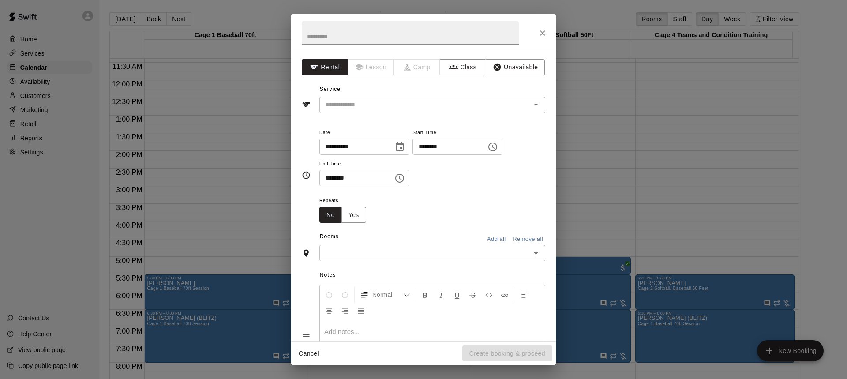
click at [402, 178] on icon "Choose time, selected time is 3:30 PM" at bounding box center [400, 178] width 3 height 4
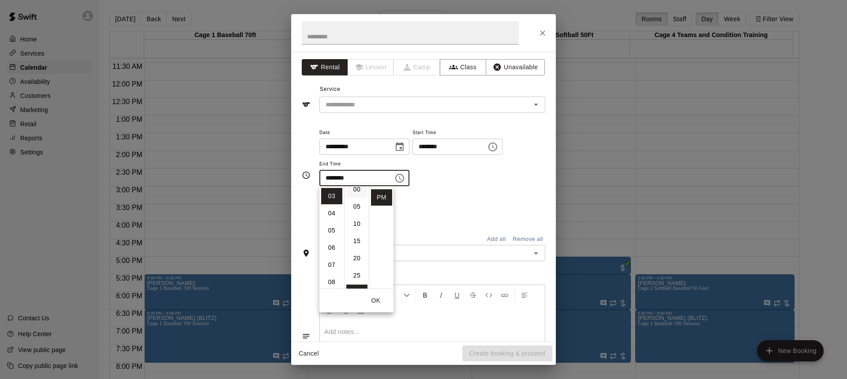
scroll to position [0, 0]
click at [354, 198] on li "00" at bounding box center [356, 196] width 21 height 16
type input "********"
click at [376, 297] on button "OK" at bounding box center [376, 301] width 28 height 16
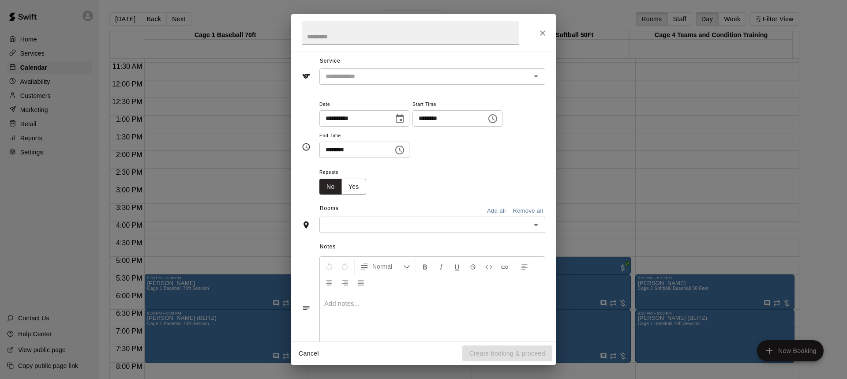
scroll to position [44, 0]
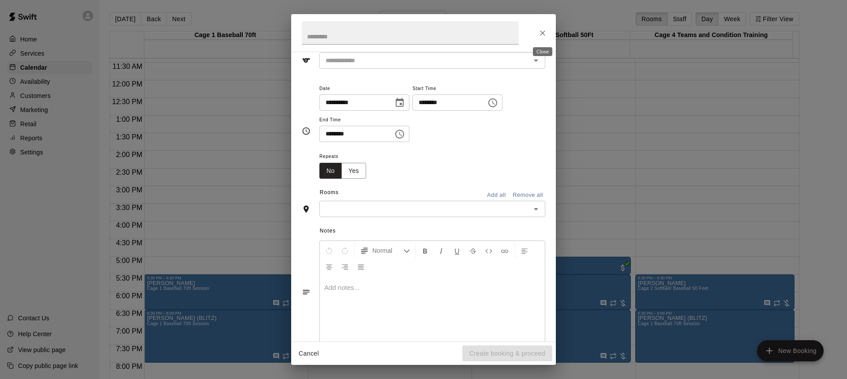
click at [544, 32] on icon "Close" at bounding box center [542, 32] width 5 height 5
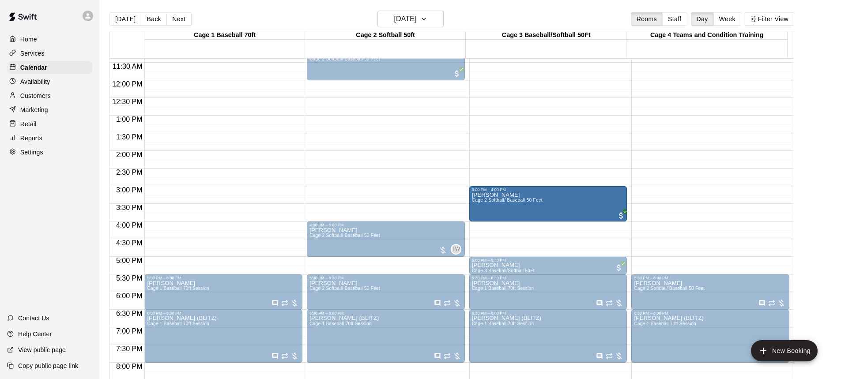
drag, startPoint x: 363, startPoint y: 207, endPoint x: 479, endPoint y: 211, distance: 115.7
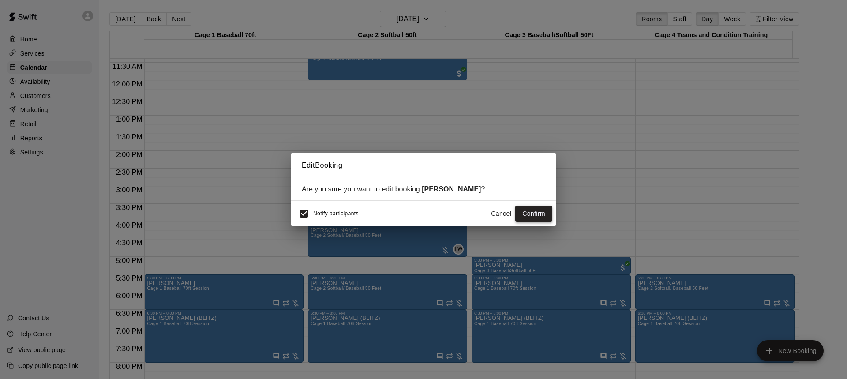
click at [544, 212] on button "Confirm" at bounding box center [533, 214] width 37 height 16
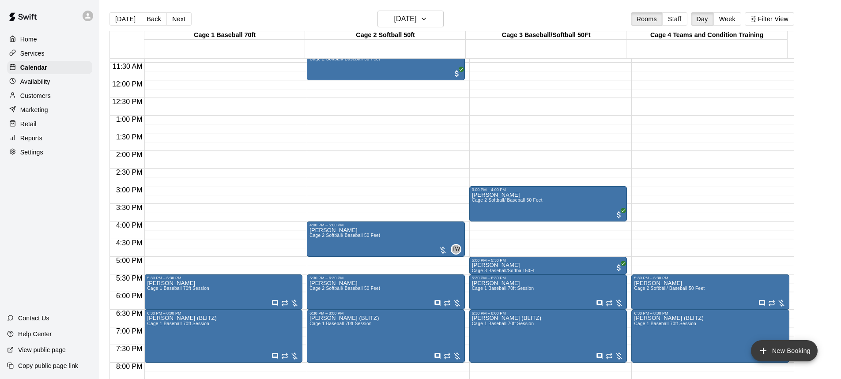
click at [781, 350] on button "New Booking" at bounding box center [784, 350] width 67 height 21
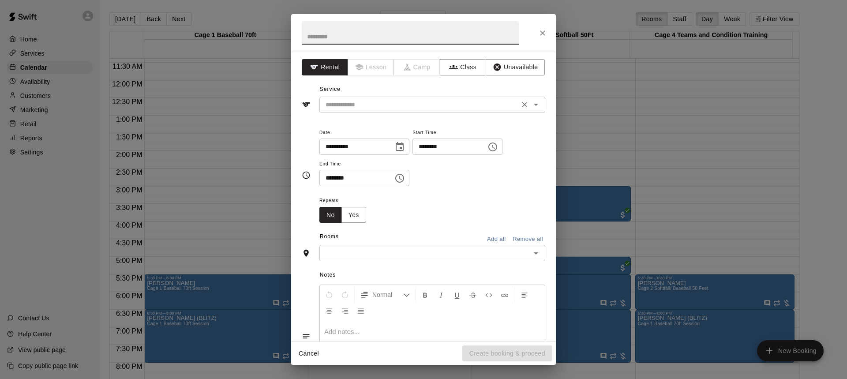
click at [531, 102] on icon "Open" at bounding box center [536, 104] width 11 height 11
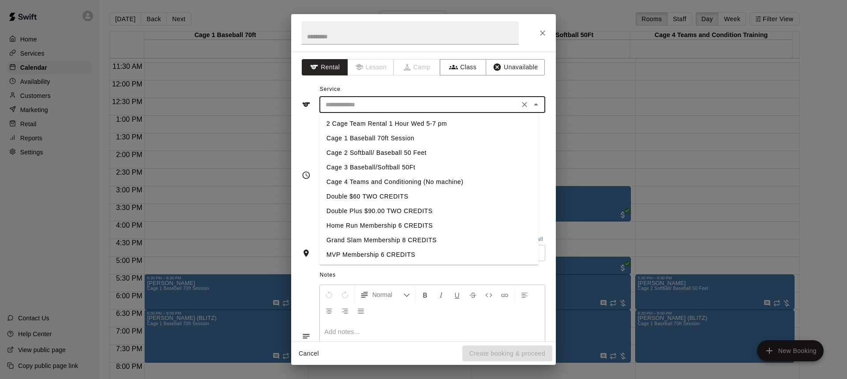
click at [357, 165] on li "Cage 3 Baseball/Softball 50Ft" at bounding box center [429, 167] width 219 height 15
type input "**********"
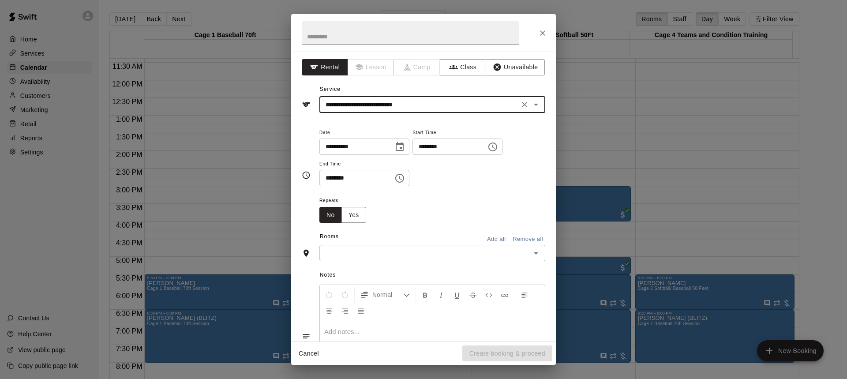
click at [498, 148] on icon "Choose time, selected time is 3:00 PM" at bounding box center [493, 147] width 11 height 11
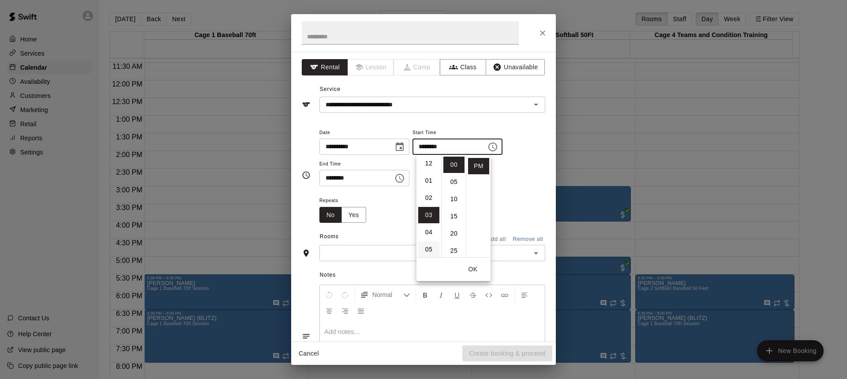
scroll to position [0, 0]
click at [426, 196] on li "02" at bounding box center [428, 199] width 21 height 16
click at [457, 178] on li "30" at bounding box center [454, 180] width 21 height 16
type input "********"
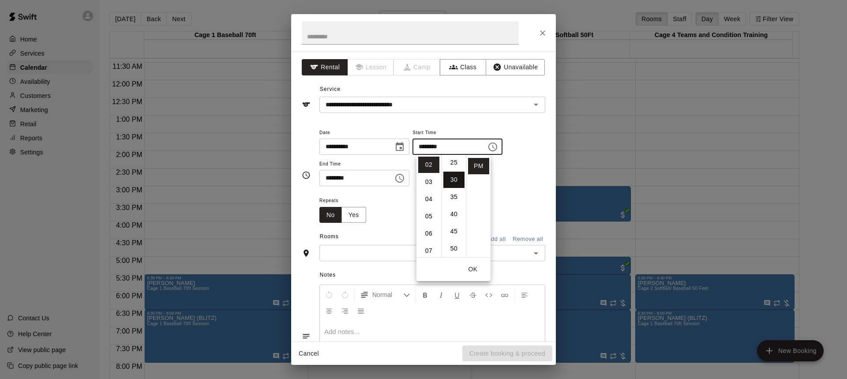
scroll to position [103, 0]
click at [405, 177] on icon "Choose time, selected time is 3:30 PM" at bounding box center [400, 178] width 11 height 11
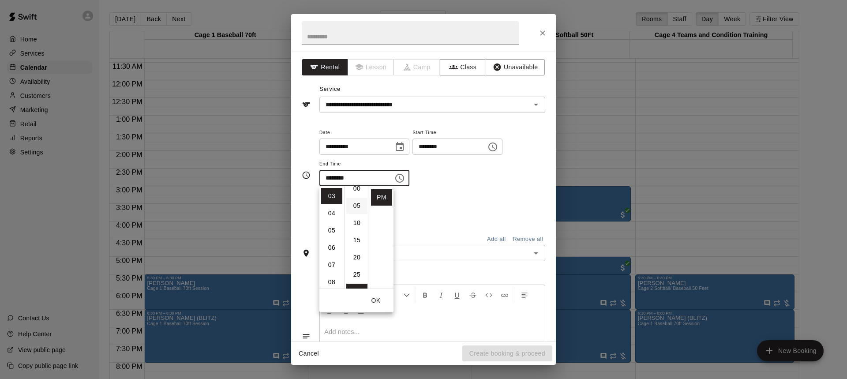
scroll to position [0, 0]
click at [358, 193] on li "00" at bounding box center [356, 196] width 21 height 16
type input "********"
click at [488, 184] on div "**********" at bounding box center [433, 157] width 226 height 60
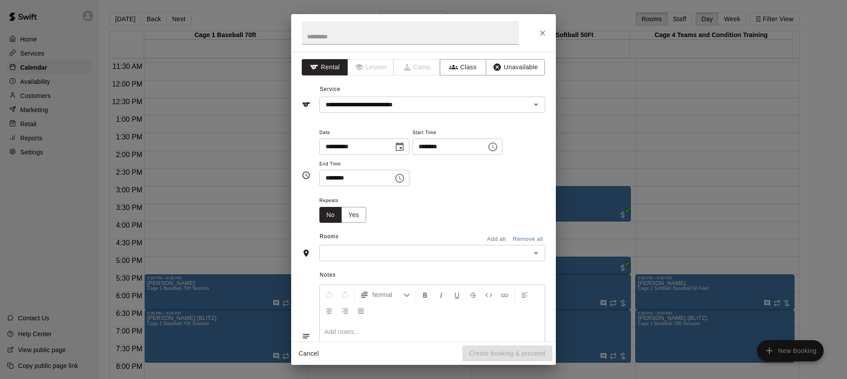
click at [531, 252] on icon "Open" at bounding box center [536, 253] width 11 height 11
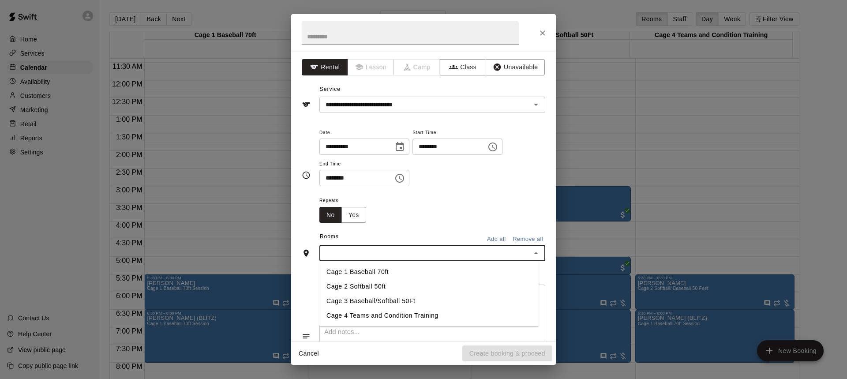
click at [367, 299] on li "Cage 3 Baseball/Softball 50Ft" at bounding box center [429, 301] width 219 height 15
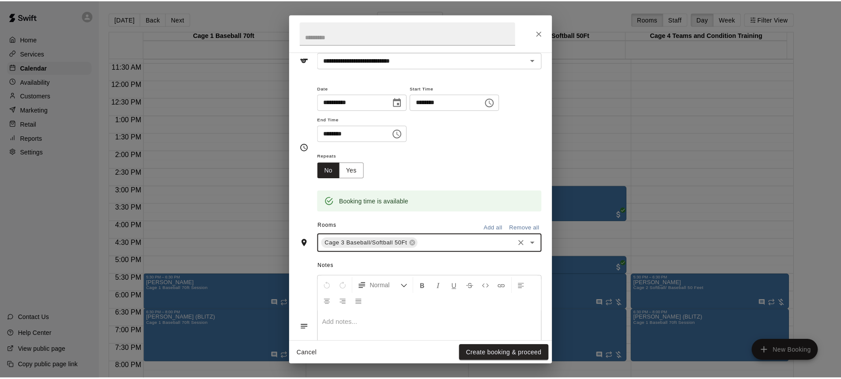
scroll to position [98, 0]
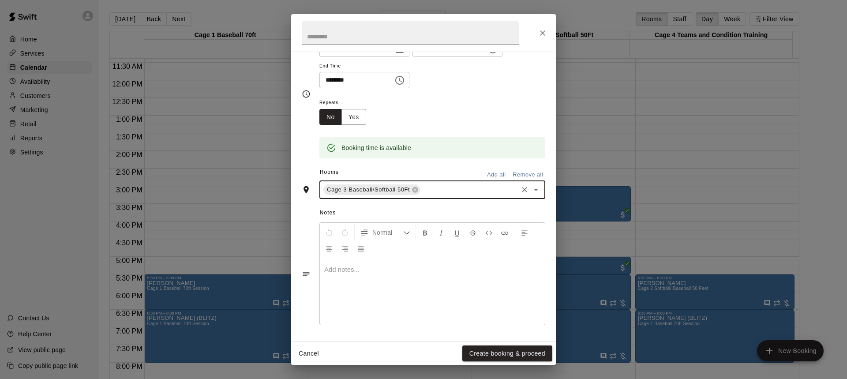
click at [407, 292] on div at bounding box center [432, 292] width 225 height 66
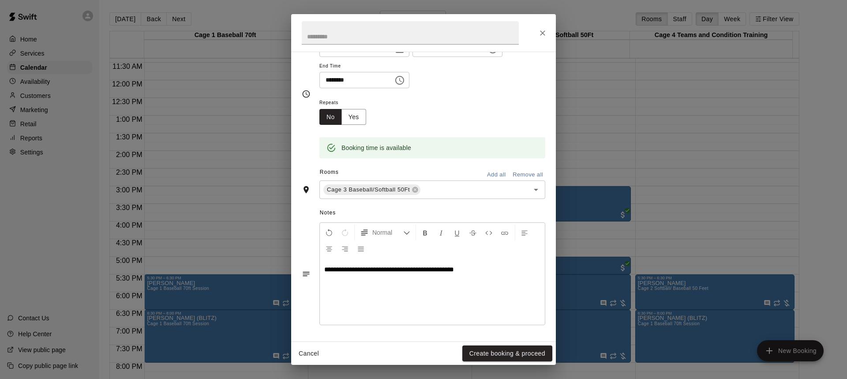
drag, startPoint x: 425, startPoint y: 274, endPoint x: 414, endPoint y: 295, distance: 24.5
click at [409, 301] on div "**********" at bounding box center [432, 292] width 225 height 66
click at [417, 269] on span "**********" at bounding box center [389, 269] width 130 height 7
click at [509, 350] on button "Create booking & proceed" at bounding box center [507, 354] width 90 height 16
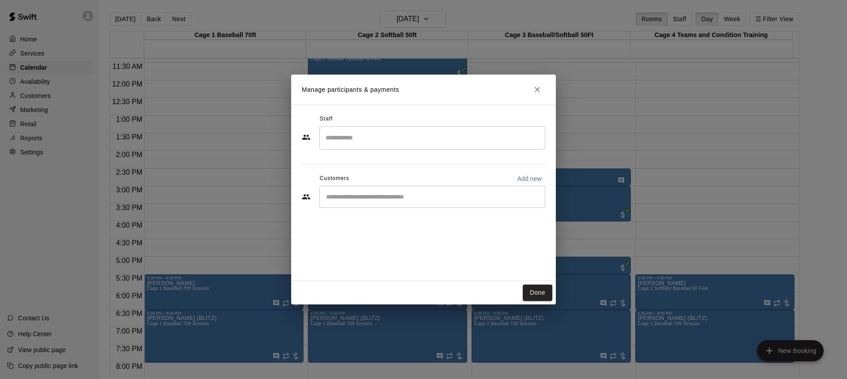
click at [415, 193] on input "Start typing to search customers..." at bounding box center [432, 196] width 218 height 9
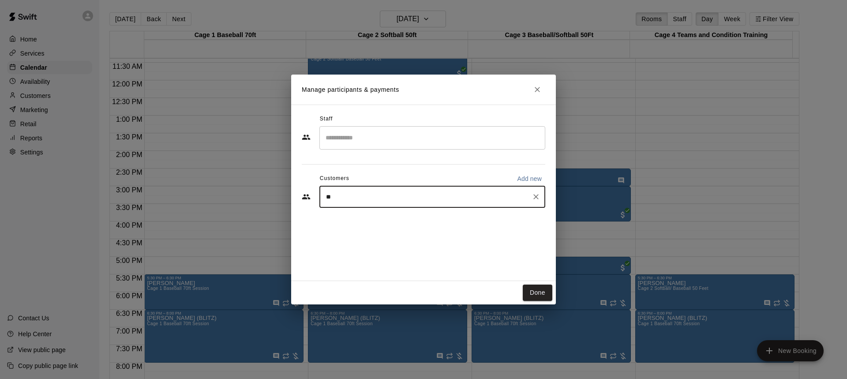
type input "***"
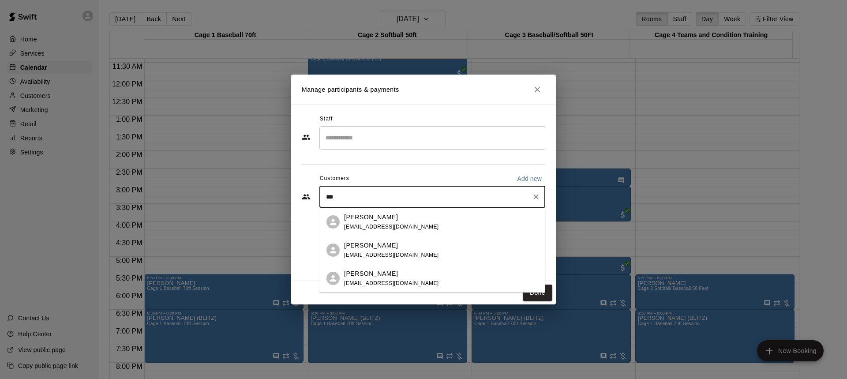
click at [351, 248] on p "[PERSON_NAME]" at bounding box center [371, 245] width 54 height 9
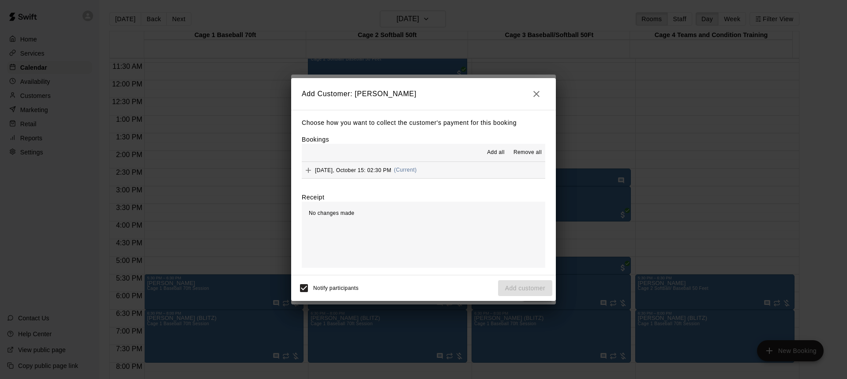
click at [493, 154] on span "Add all" at bounding box center [496, 152] width 18 height 9
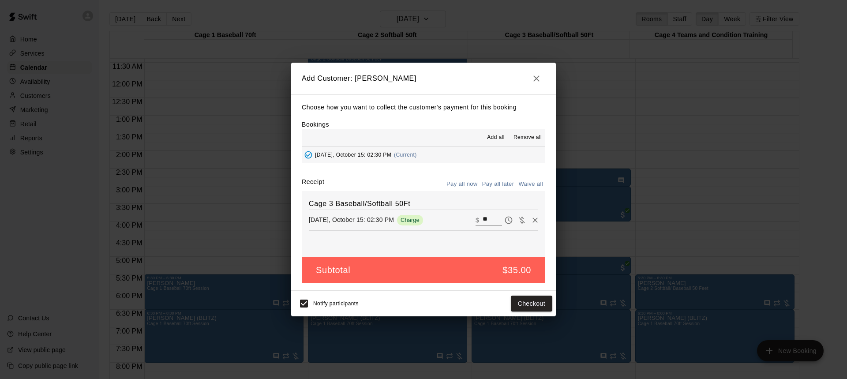
click at [497, 182] on button "Pay all later" at bounding box center [498, 184] width 37 height 14
click at [525, 305] on button "Add customer" at bounding box center [525, 304] width 54 height 16
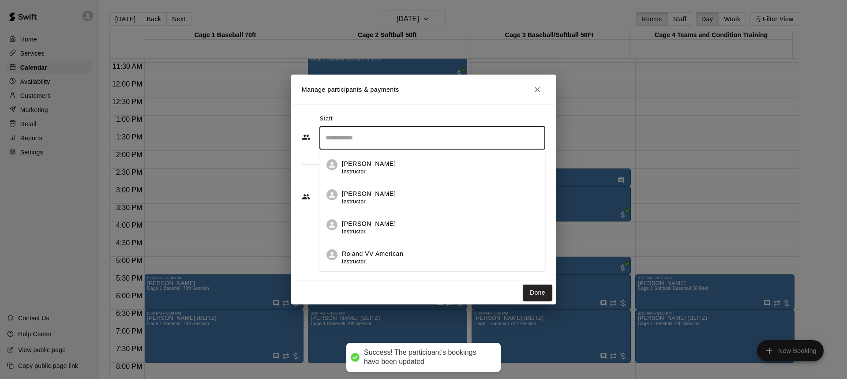
click at [353, 145] on input "Search staff" at bounding box center [432, 137] width 218 height 15
click at [364, 169] on span "Instructor" at bounding box center [354, 172] width 24 height 6
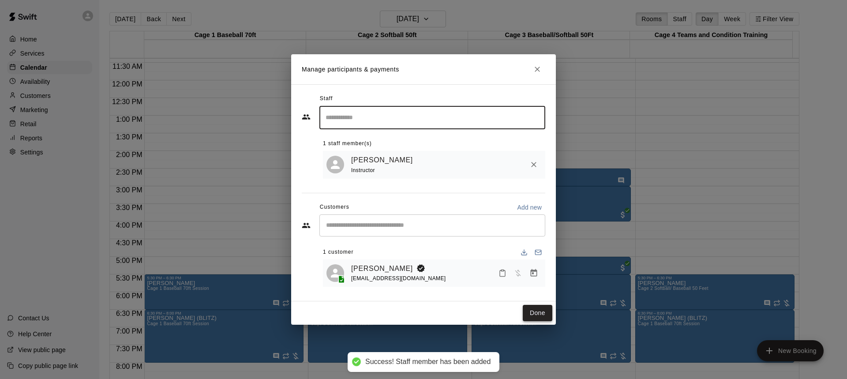
click at [535, 312] on button "Done" at bounding box center [538, 313] width 30 height 16
